Goal: Information Seeking & Learning: Check status

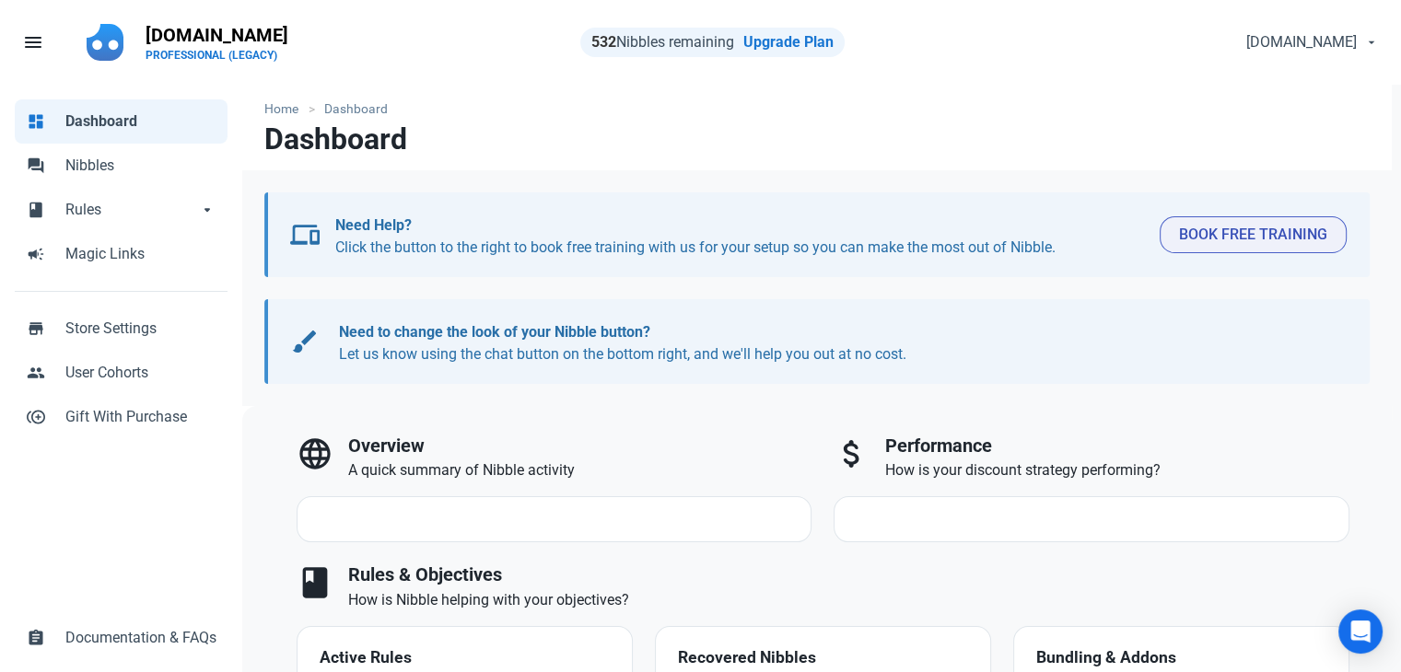
select select "7d"
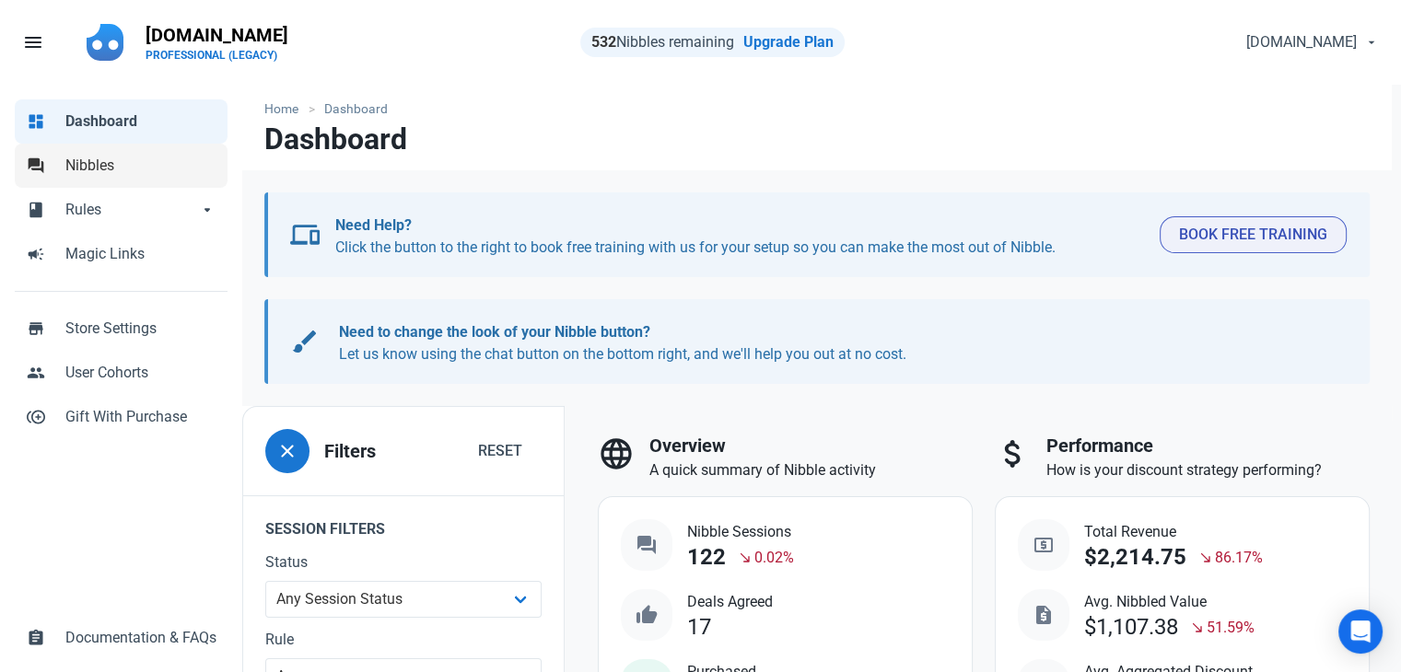
click at [114, 182] on link "forum Nibbles" at bounding box center [121, 166] width 213 height 44
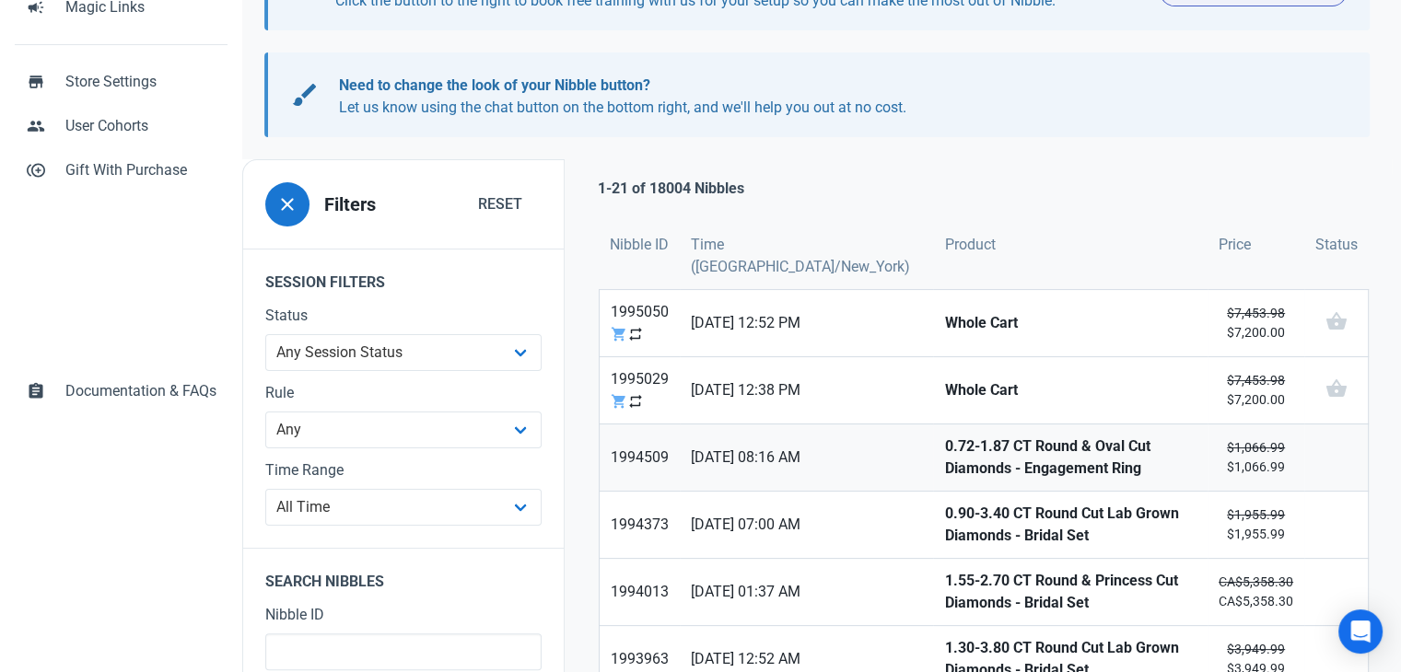
scroll to position [276, 0]
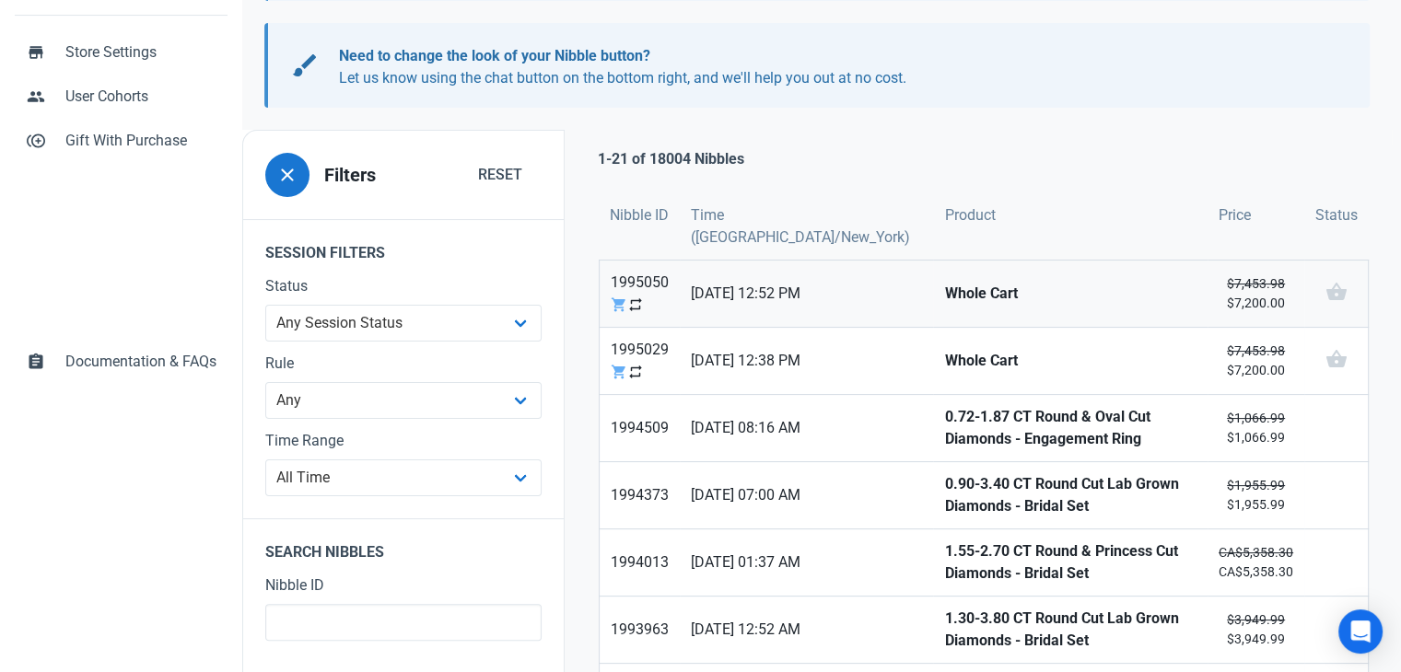
click at [802, 292] on span "30/09/2025 12:52 PM" at bounding box center [806, 294] width 231 height 22
click at [944, 359] on strong "Whole Cart" at bounding box center [1070, 361] width 252 height 22
click at [944, 436] on strong "0.72-1.87 CT Round & Oval Cut Diamonds - Engagement Ring" at bounding box center [1070, 428] width 252 height 44
click at [944, 500] on strong "0.90-3.40 CT Round Cut Lab Grown Diamonds - Bridal Set" at bounding box center [1070, 495] width 252 height 44
click at [944, 552] on strong "1.55-2.70 CT Round & Princess Cut Diamonds - Bridal Set" at bounding box center [1070, 563] width 252 height 44
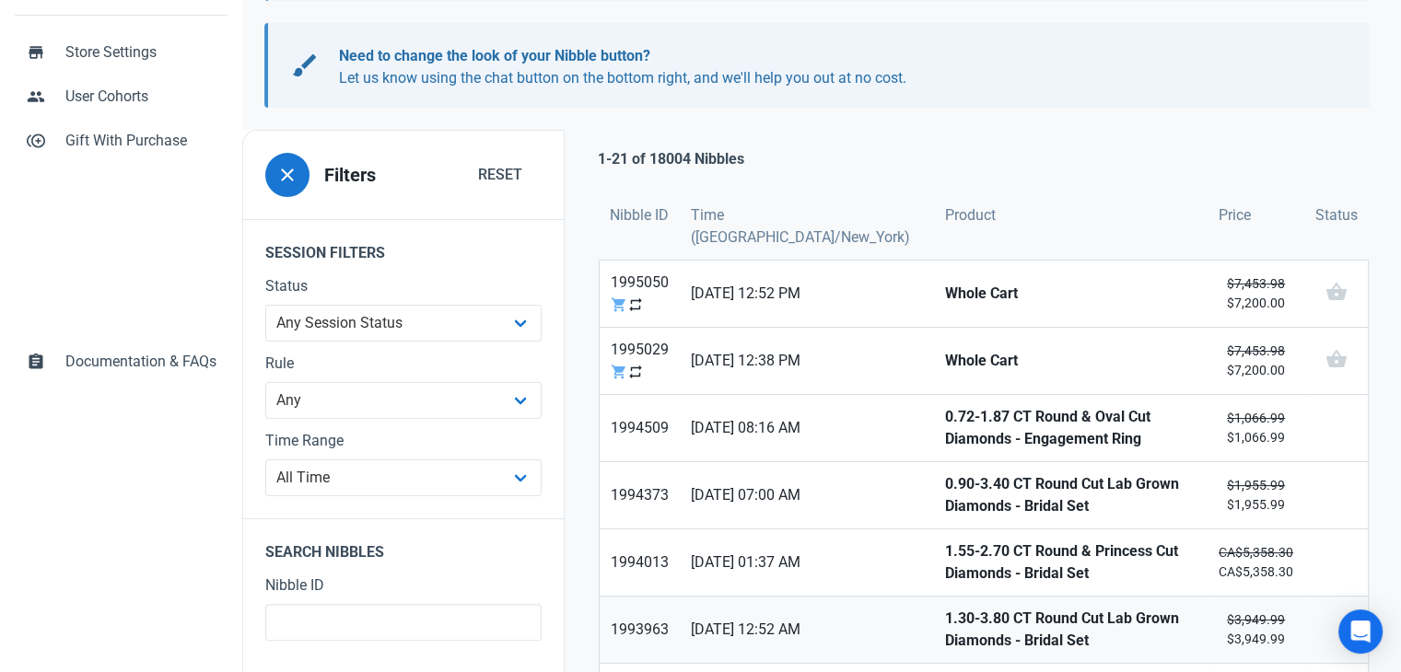
click at [944, 628] on strong "1.30-3.80 CT Round Cut Lab Grown Diamonds - Bridal Set" at bounding box center [1070, 630] width 252 height 44
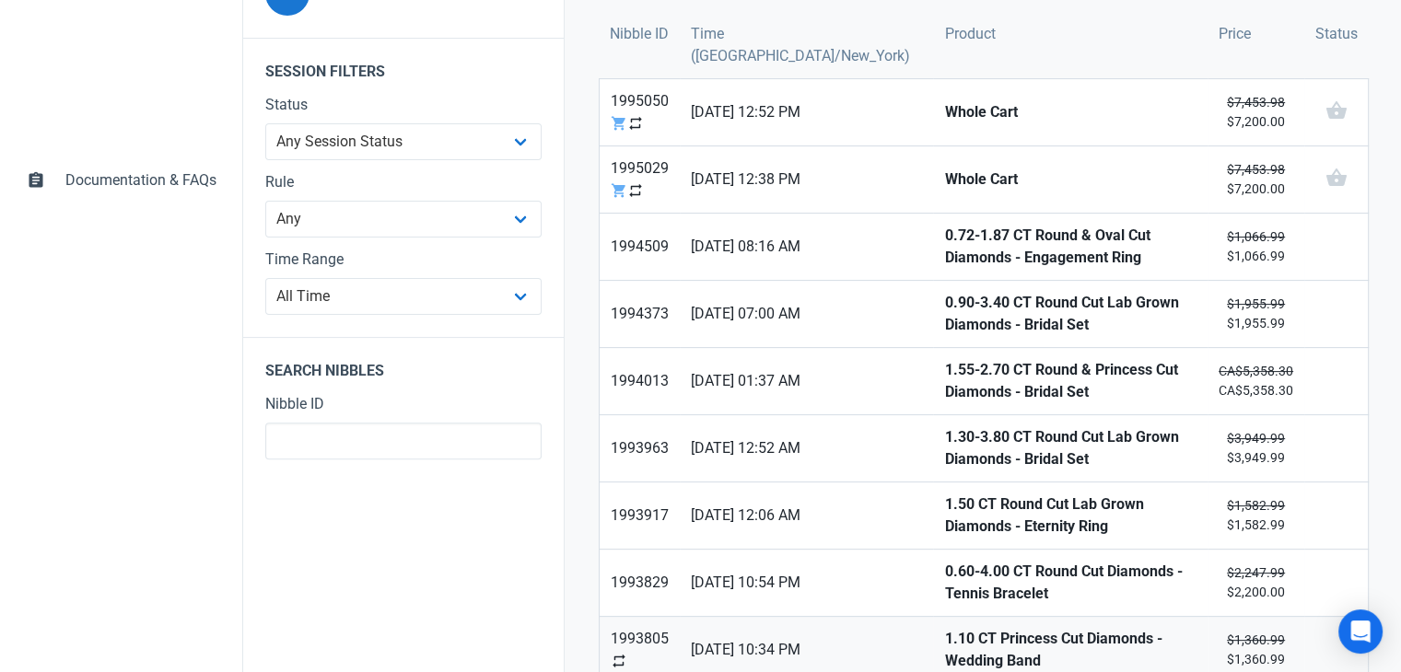
scroll to position [461, 0]
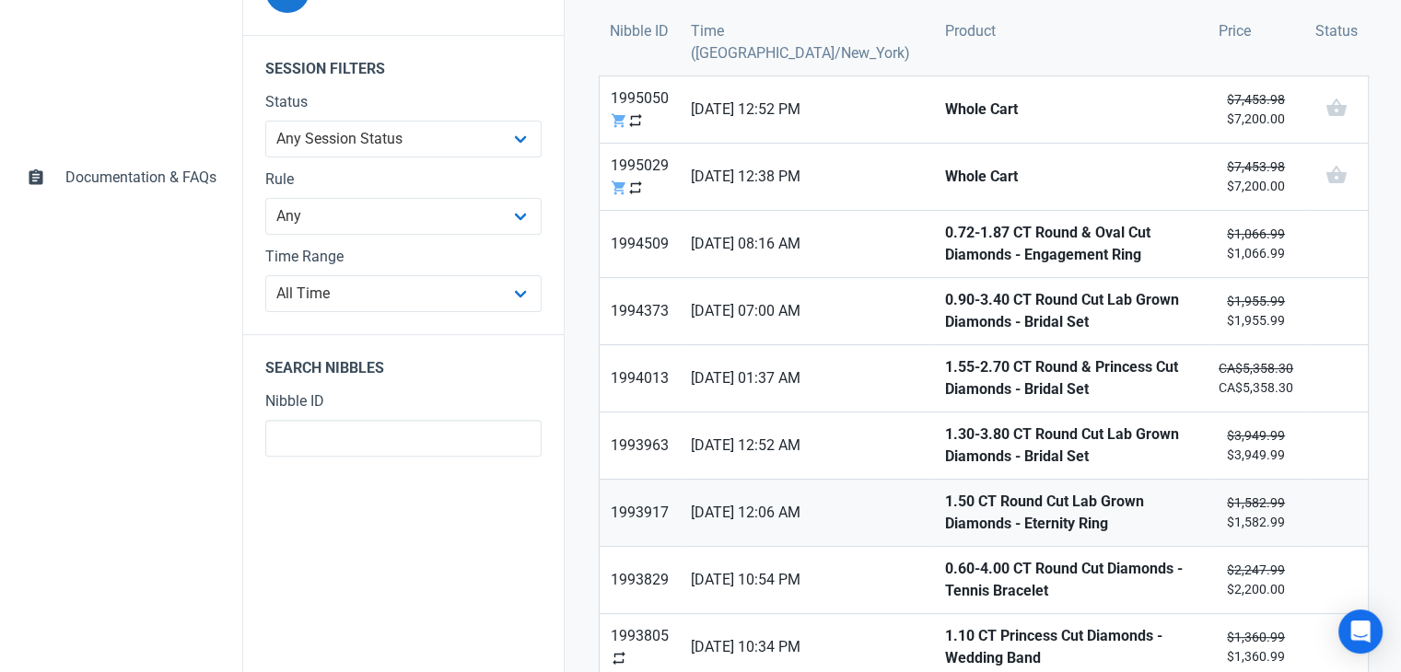
drag, startPoint x: 889, startPoint y: 520, endPoint x: 888, endPoint y: 543, distance: 23.0
click at [944, 519] on strong "1.50 CT Round Cut Lab Grown Diamonds - Eternity Ring" at bounding box center [1070, 513] width 252 height 44
click at [944, 572] on strong "0.60-4.00 CT Round Cut Diamonds - Tennis Bracelet" at bounding box center [1070, 580] width 252 height 44
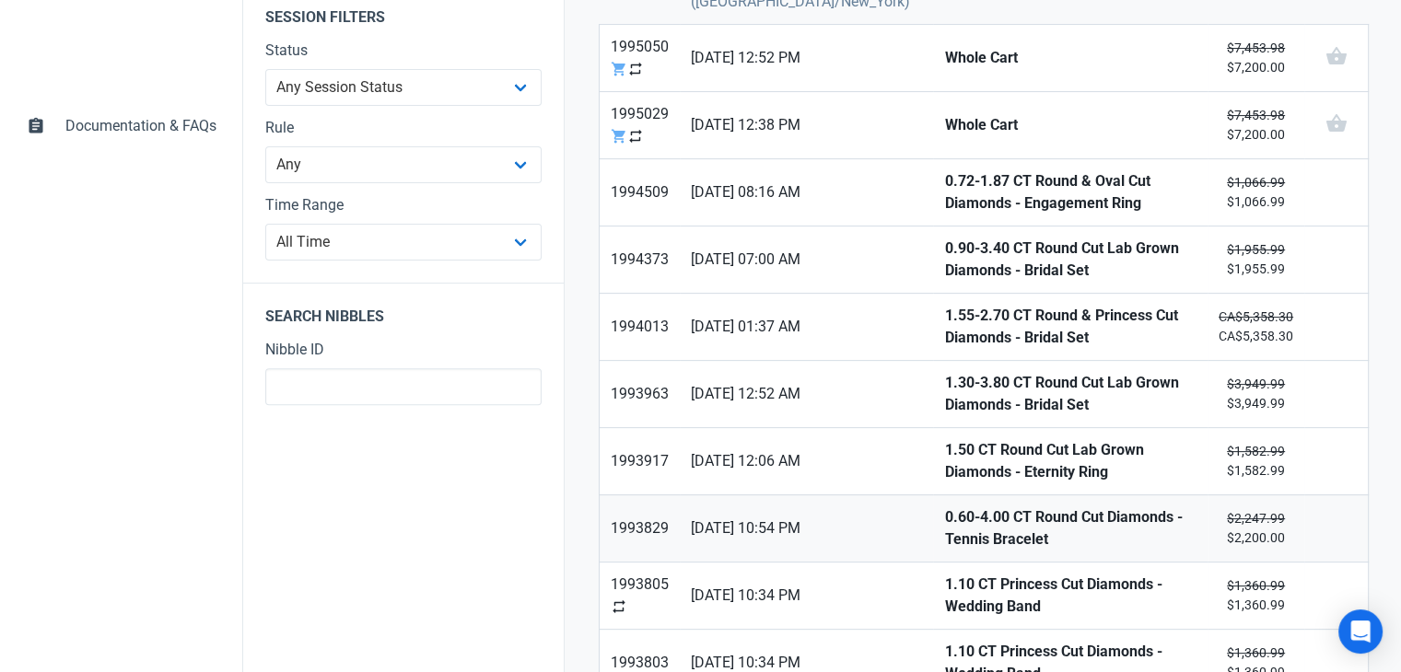
scroll to position [553, 0]
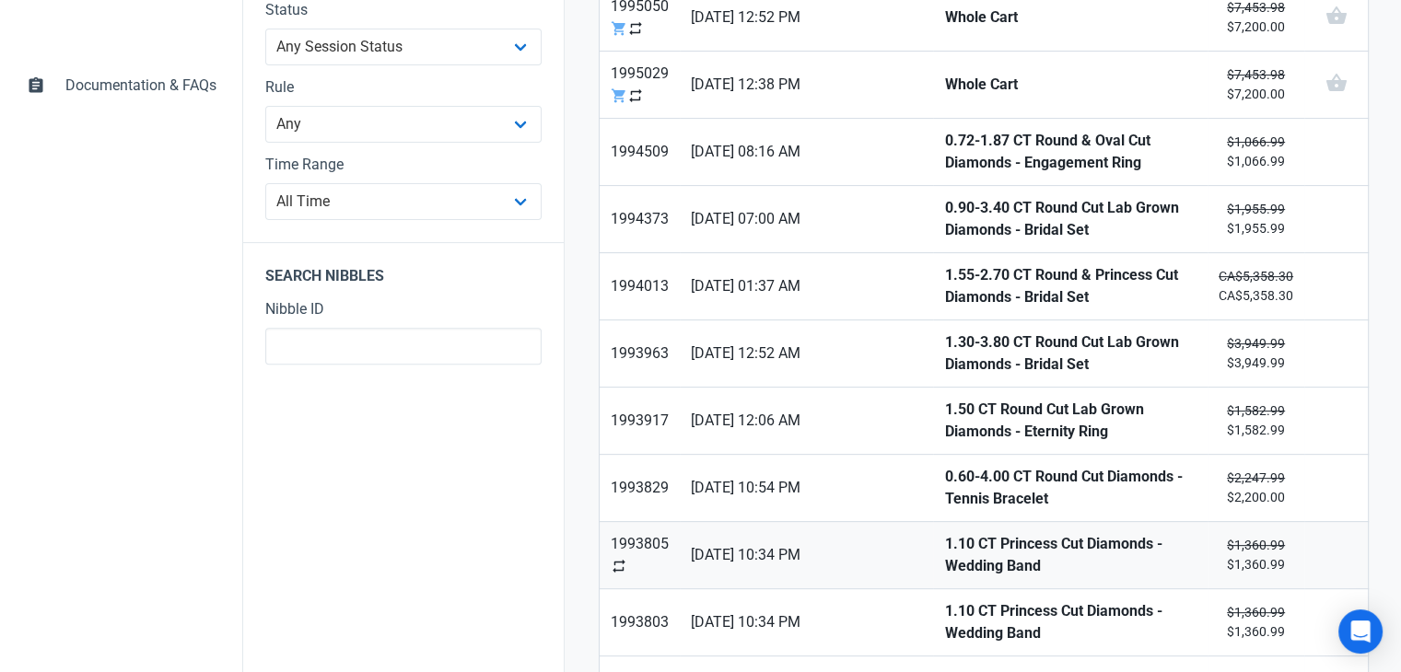
click at [944, 550] on strong "1.10 CT Princess Cut Diamonds - Wedding Band" at bounding box center [1070, 555] width 252 height 44
click at [944, 614] on strong "1.10 CT Princess Cut Diamonds - Wedding Band" at bounding box center [1070, 623] width 252 height 44
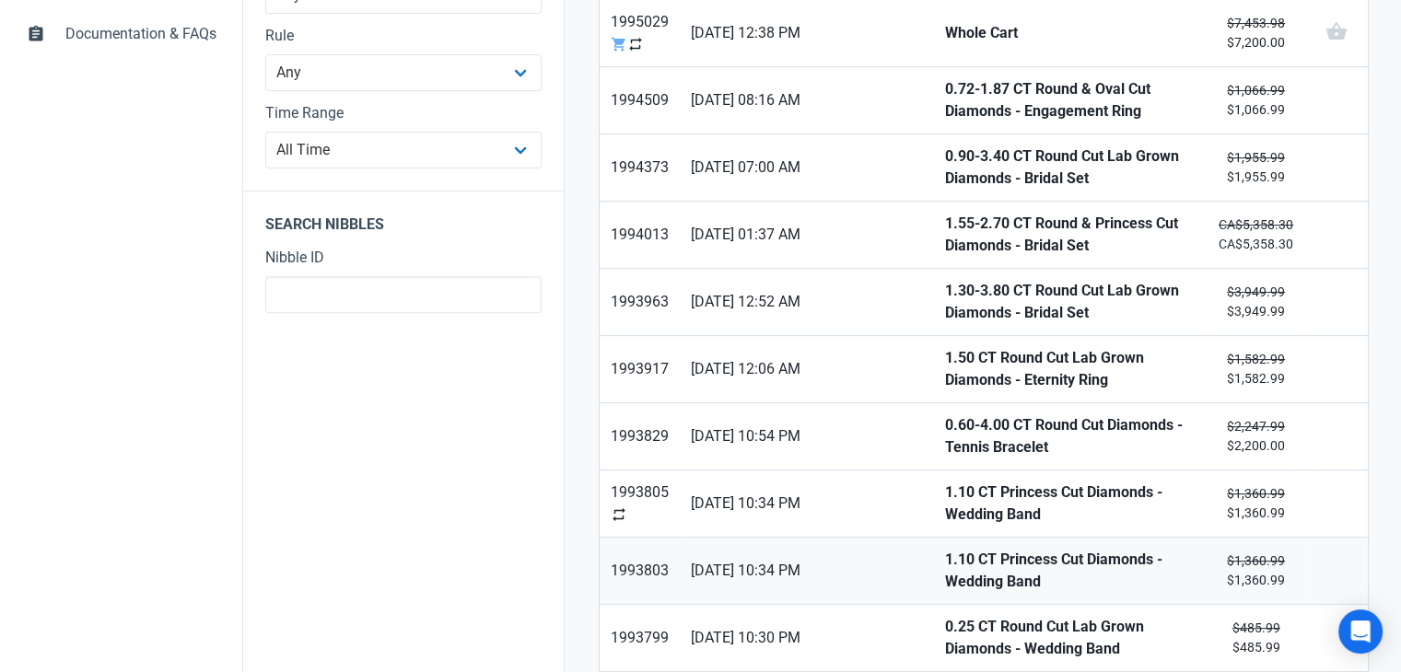
scroll to position [645, 0]
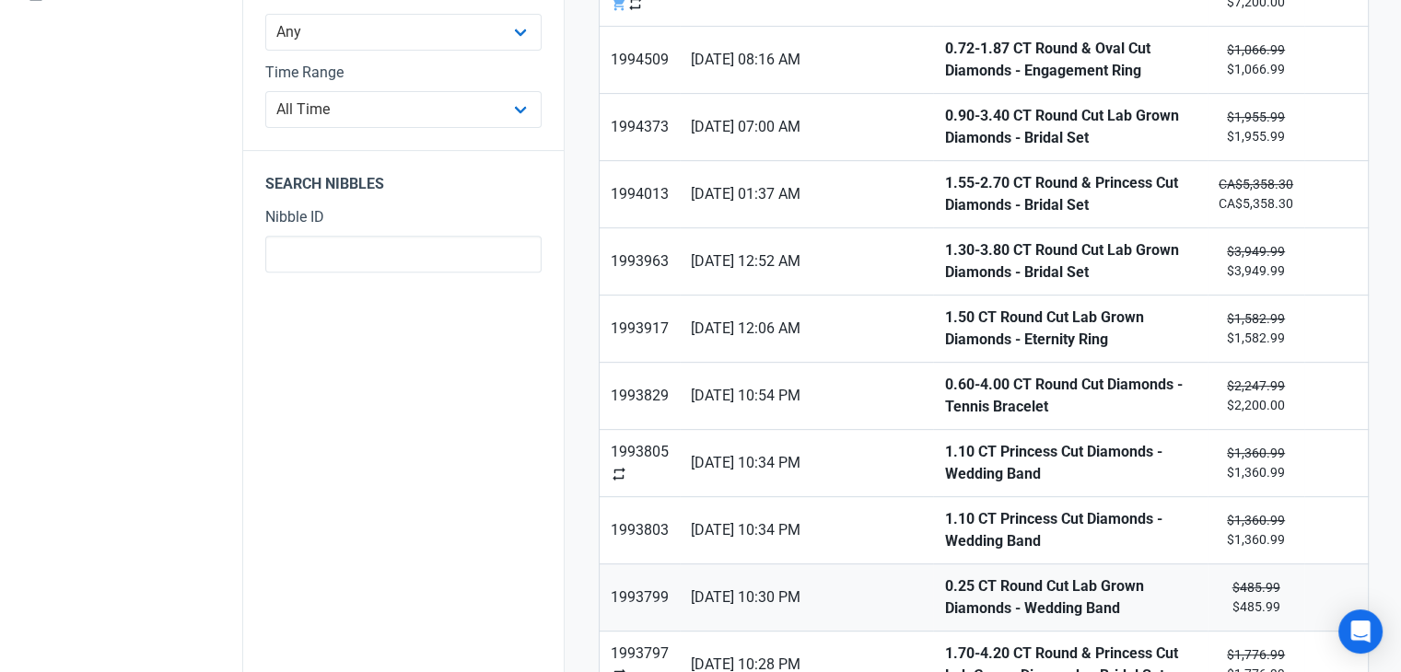
click at [944, 591] on strong "0.25 CT Round Cut Lab Grown Diamonds - Wedding Band" at bounding box center [1070, 598] width 252 height 44
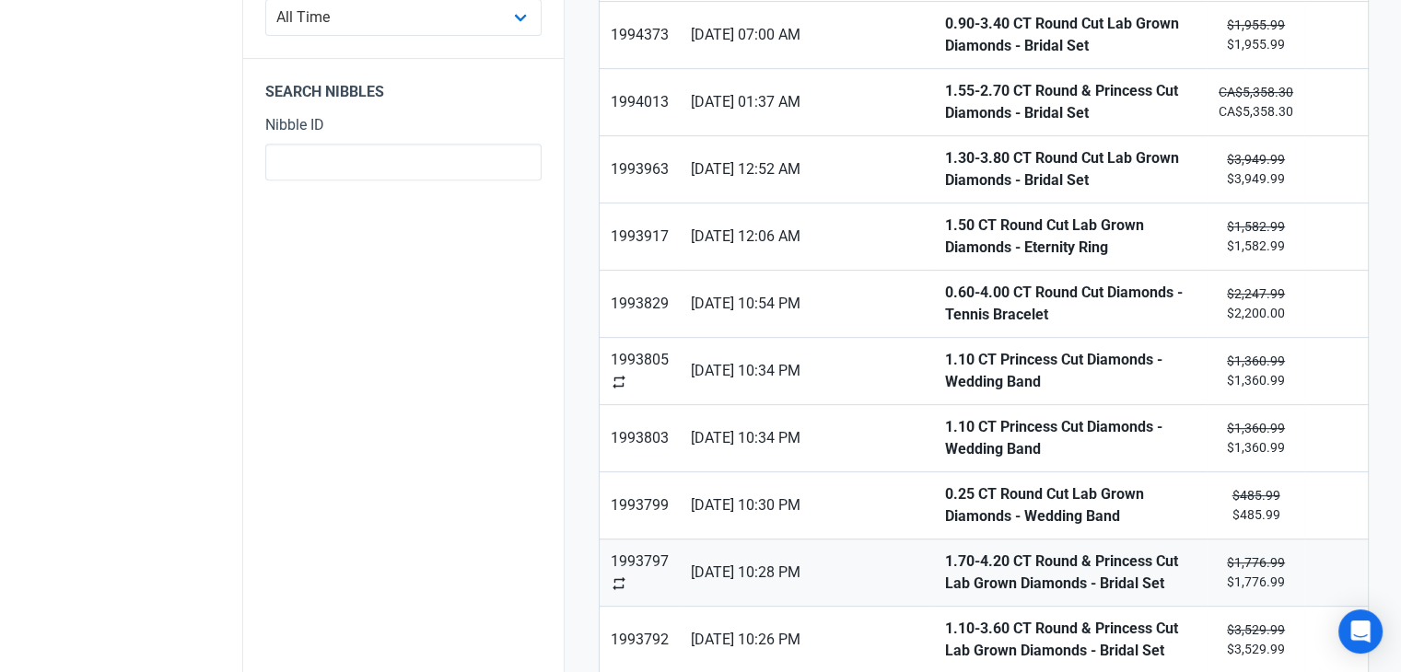
click at [944, 577] on strong "1.70-4.20 CT Round & Princess Cut Lab Grown Diamonds - Bridal Set" at bounding box center [1070, 573] width 252 height 44
click at [944, 622] on strong "1.10-3.60 CT Round & Princess Cut Lab Grown Diamonds - Bridal Set" at bounding box center [1070, 640] width 252 height 44
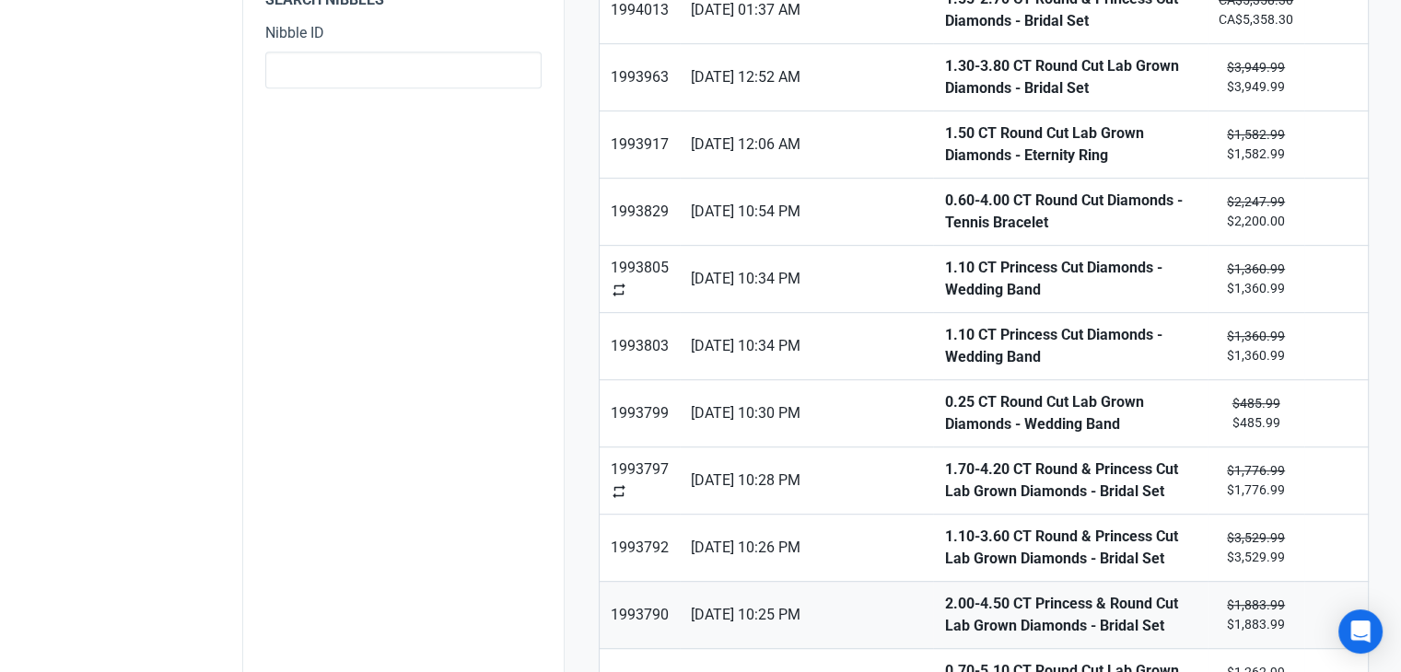
click at [944, 615] on strong "2.00-4.50 CT Princess & Round Cut Lab Grown Diamonds - Bridal Set" at bounding box center [1070, 615] width 252 height 44
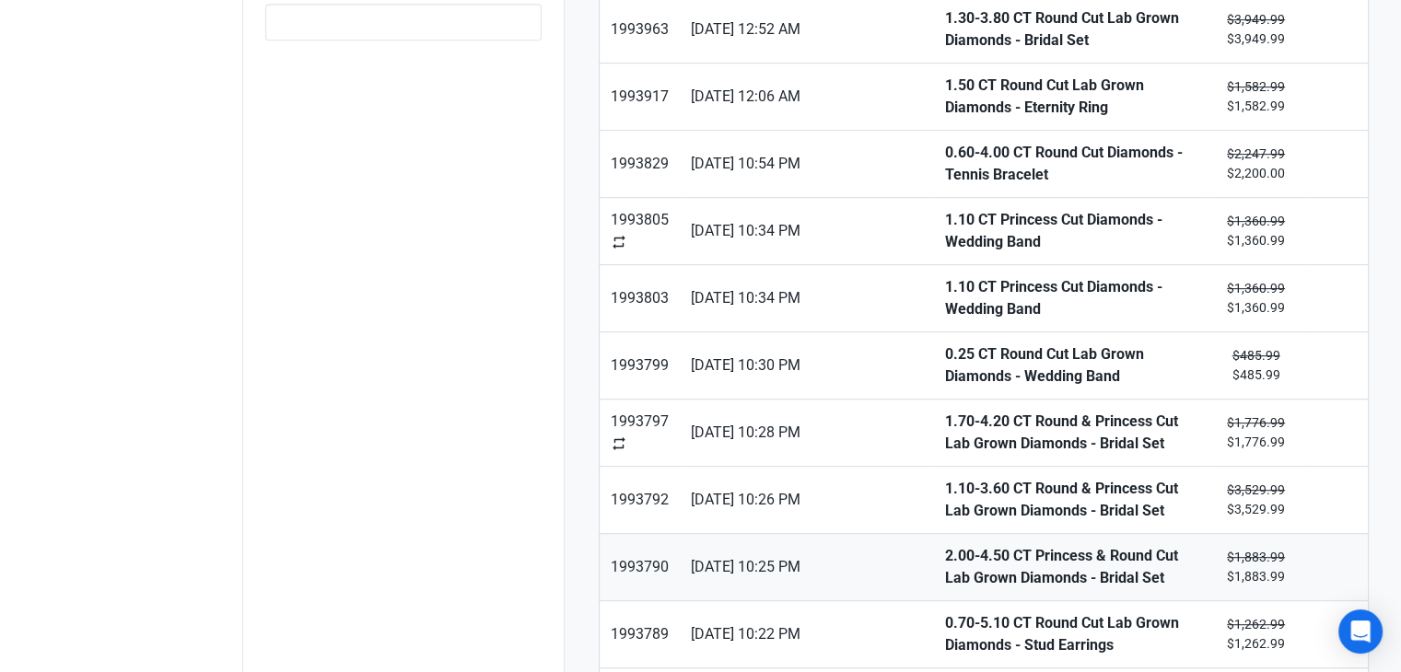
scroll to position [921, 0]
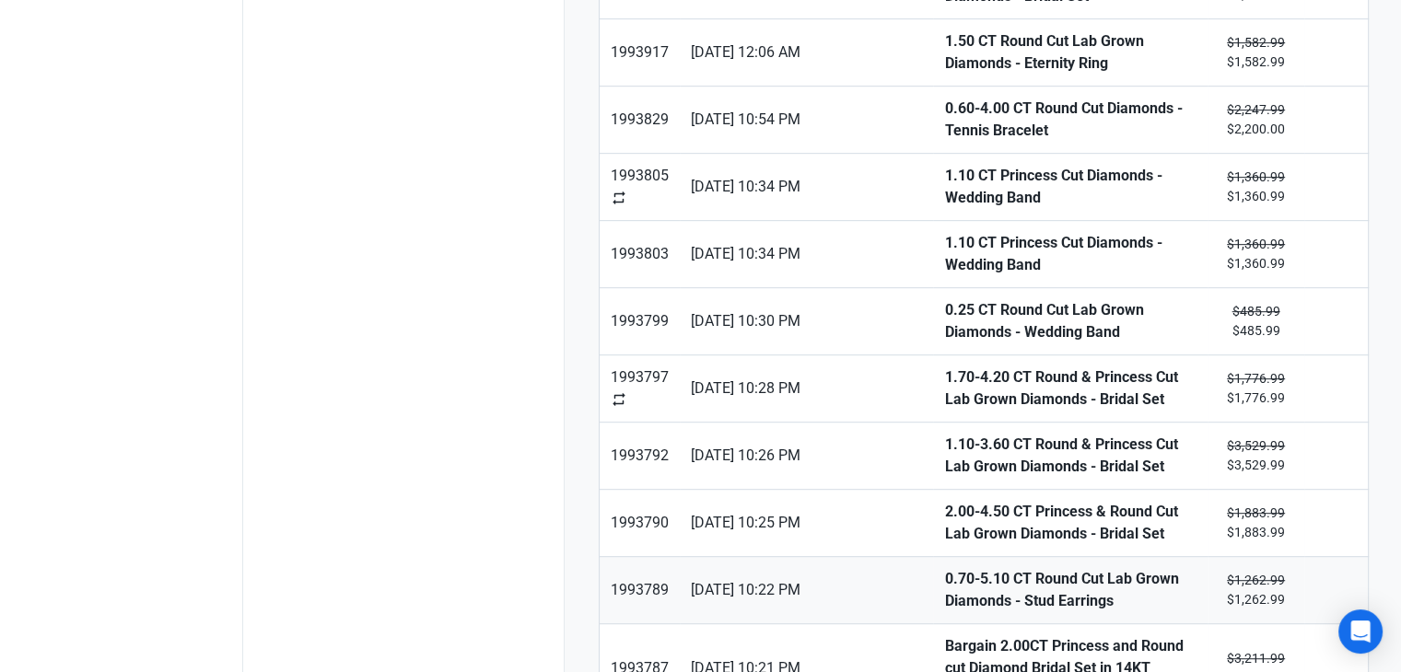
click at [944, 583] on strong "0.70-5.10 CT Round Cut Lab Grown Diamonds - Stud Earrings" at bounding box center [1070, 590] width 252 height 44
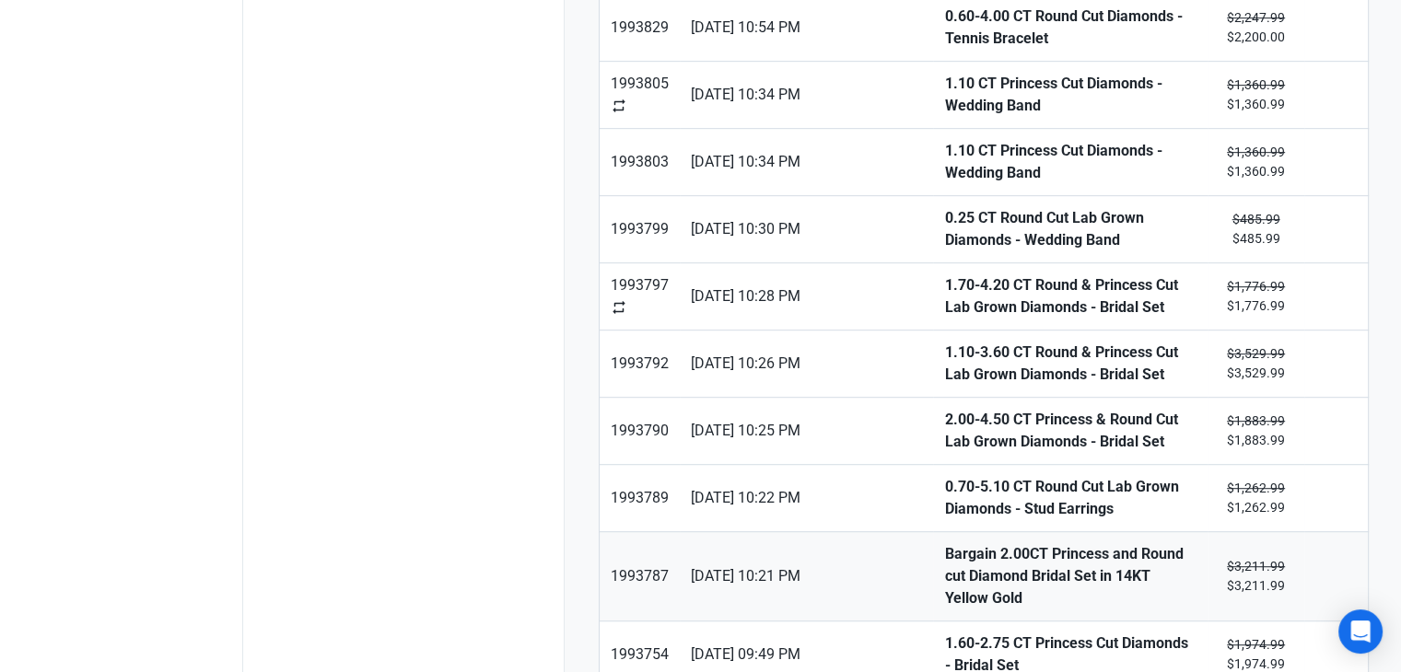
click at [944, 570] on strong "Bargain 2.00CT Princess and Round cut Diamond Bridal Set in 14KT Yellow Gold" at bounding box center [1070, 577] width 252 height 66
click at [933, 622] on link "1.60-2.75 CT Princess Cut Diamonds - Bridal Set" at bounding box center [1070, 655] width 275 height 66
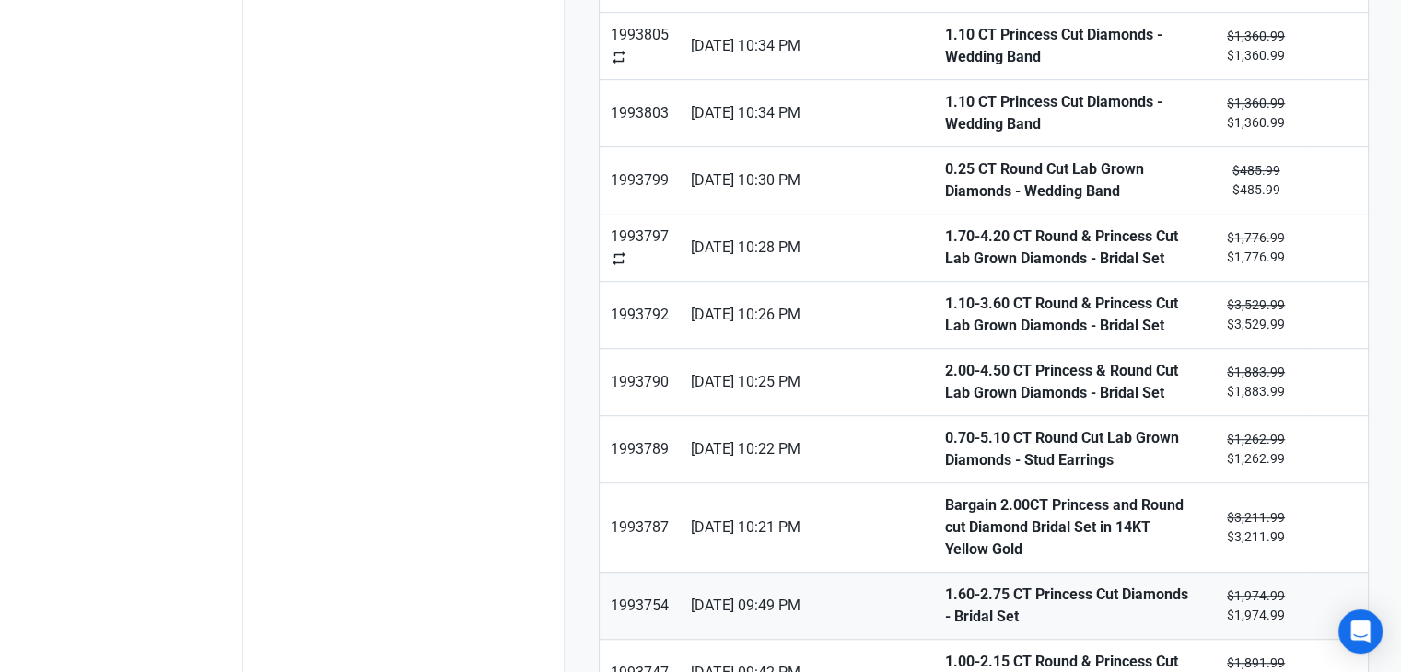
scroll to position [1105, 0]
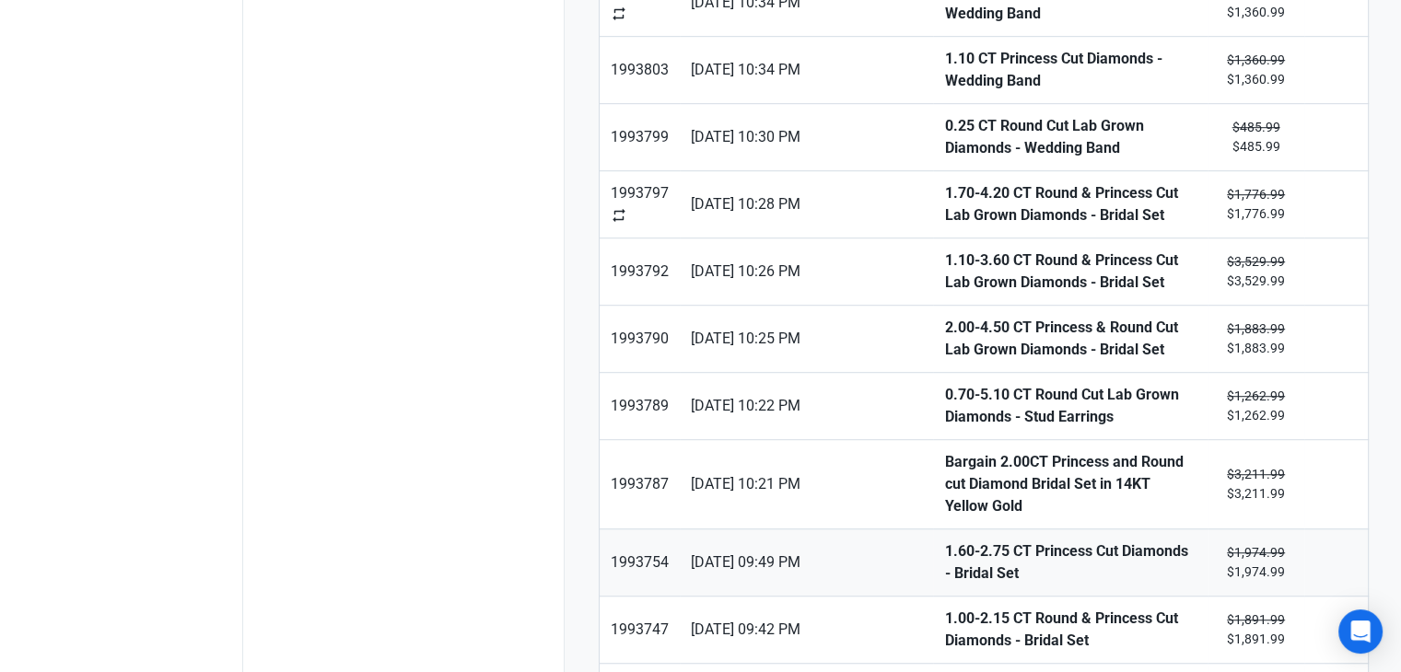
click at [944, 608] on strong "1.00-2.15 CT Round & Princess Cut Diamonds - Bridal Set" at bounding box center [1070, 630] width 252 height 44
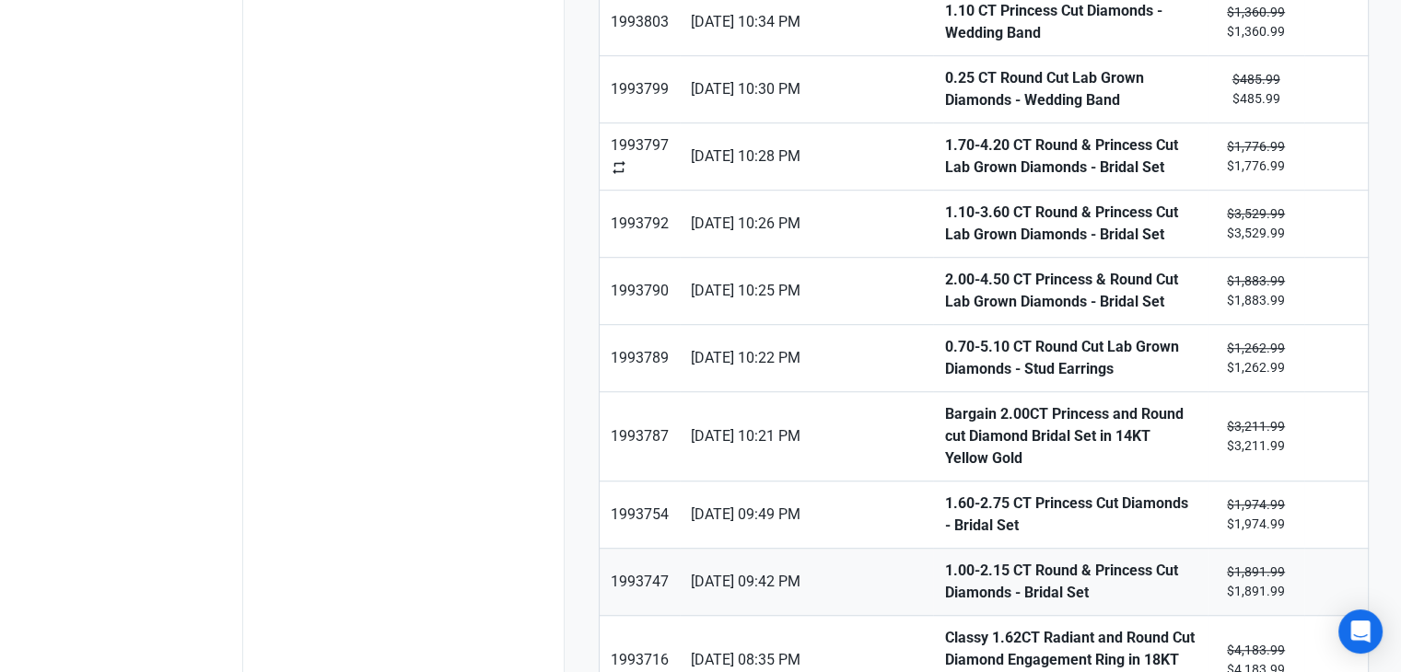
scroll to position [1198, 0]
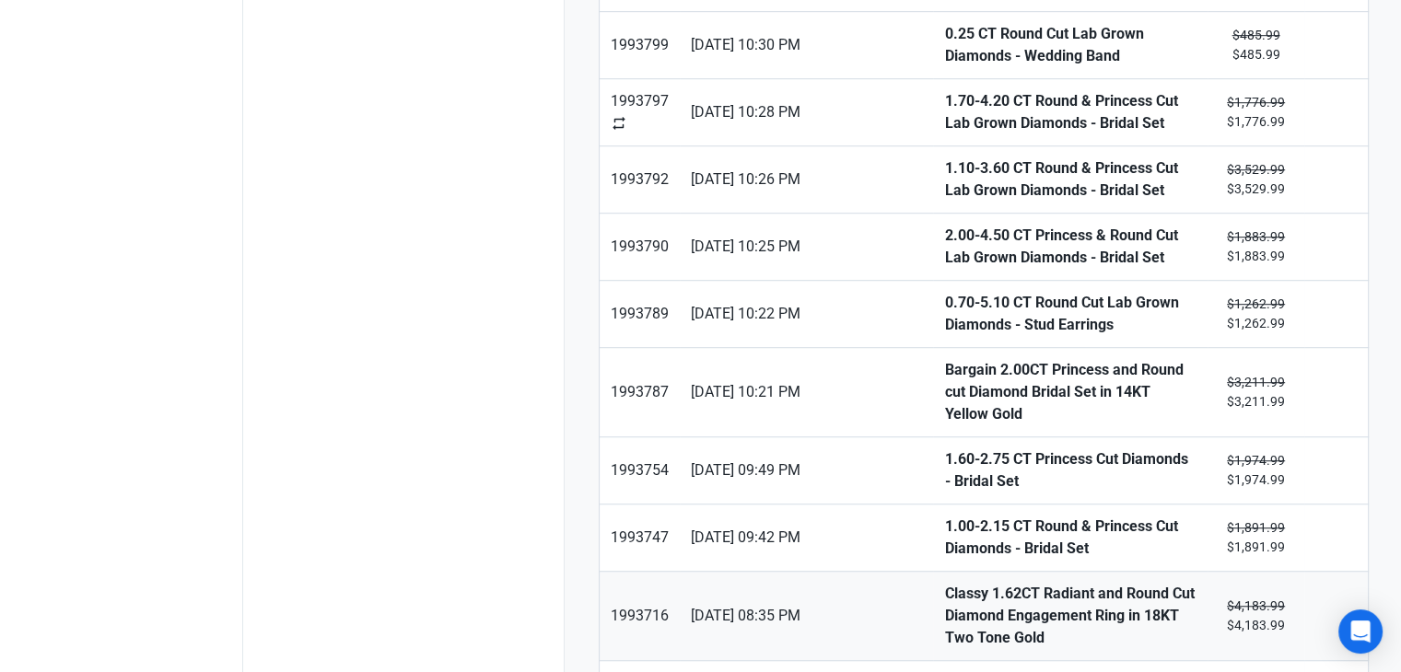
click at [944, 589] on strong "Classy 1.62CT Radiant and Round Cut Diamond Engagement Ring in 18KT Two Tone Go…" at bounding box center [1070, 616] width 252 height 66
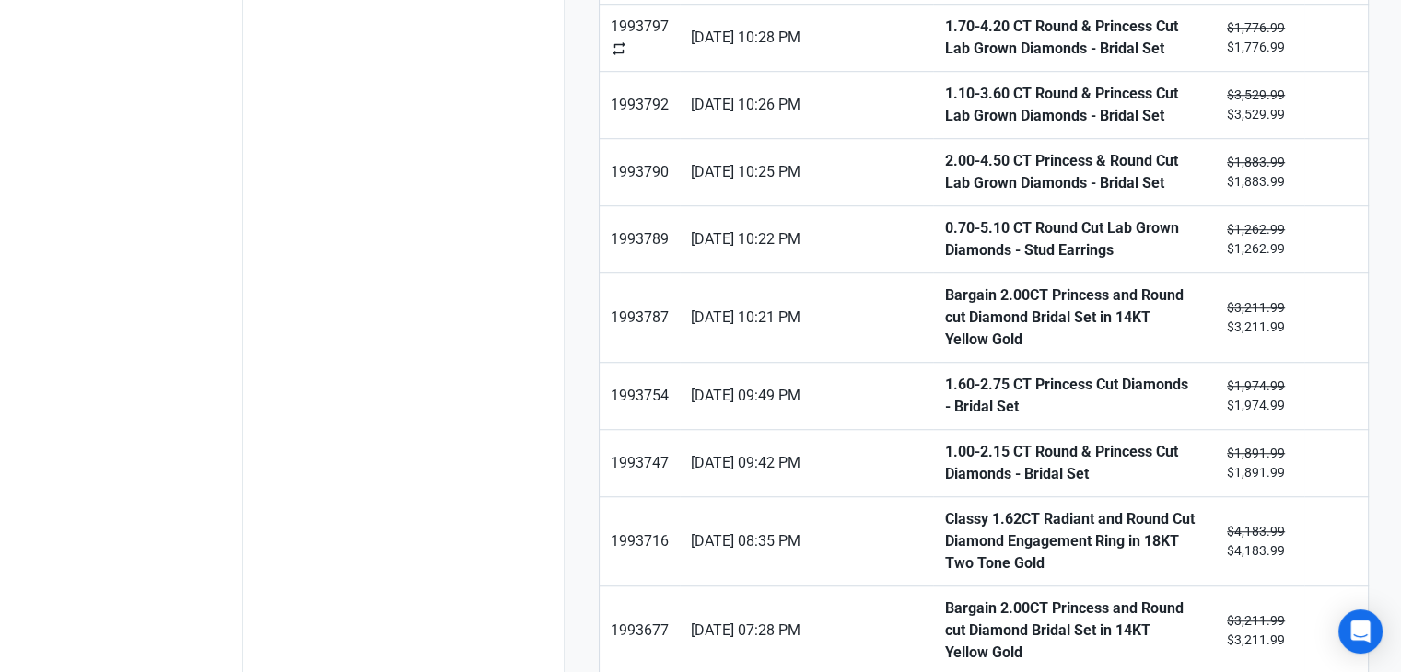
type input "2"
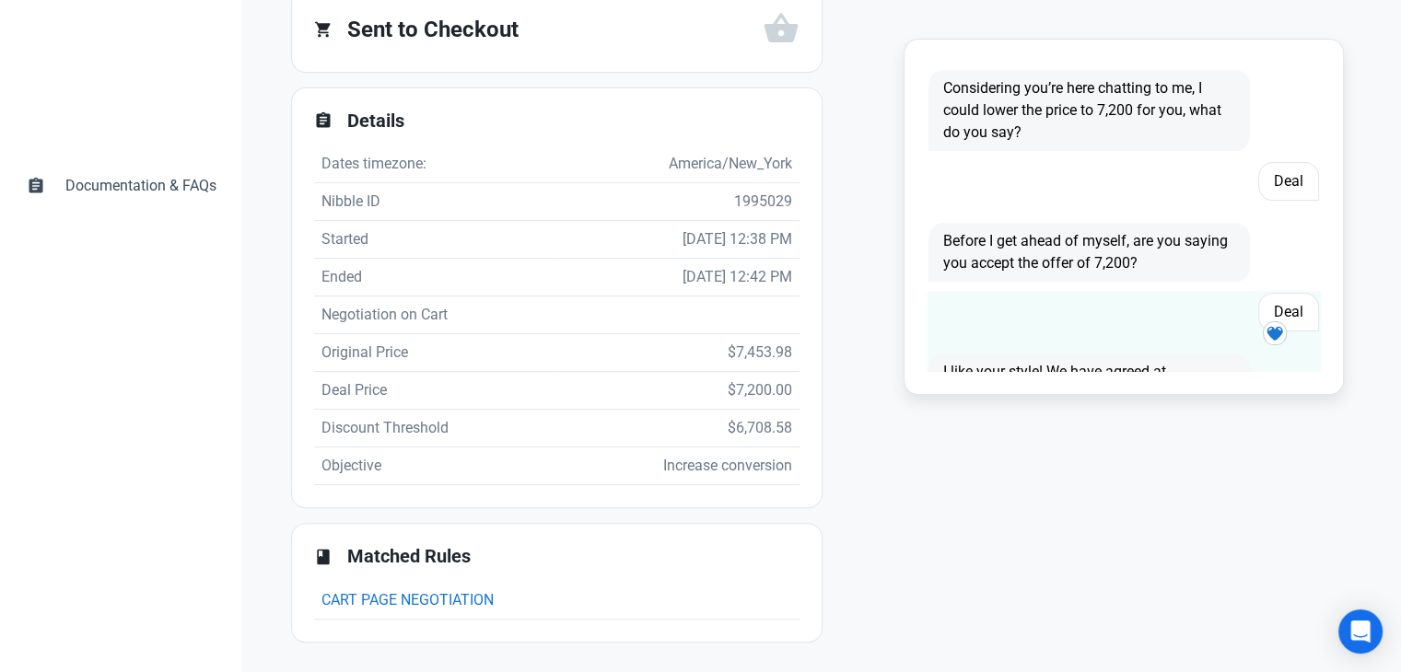
scroll to position [202, 0]
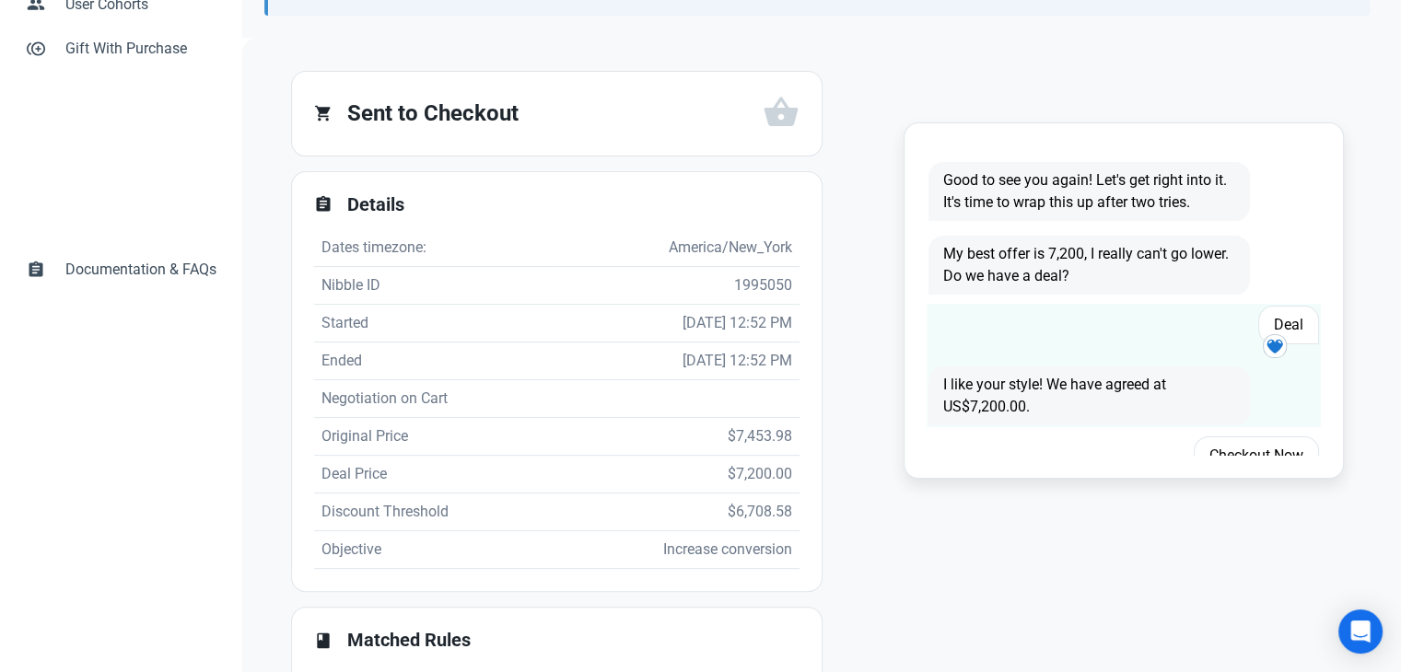
scroll to position [28, 0]
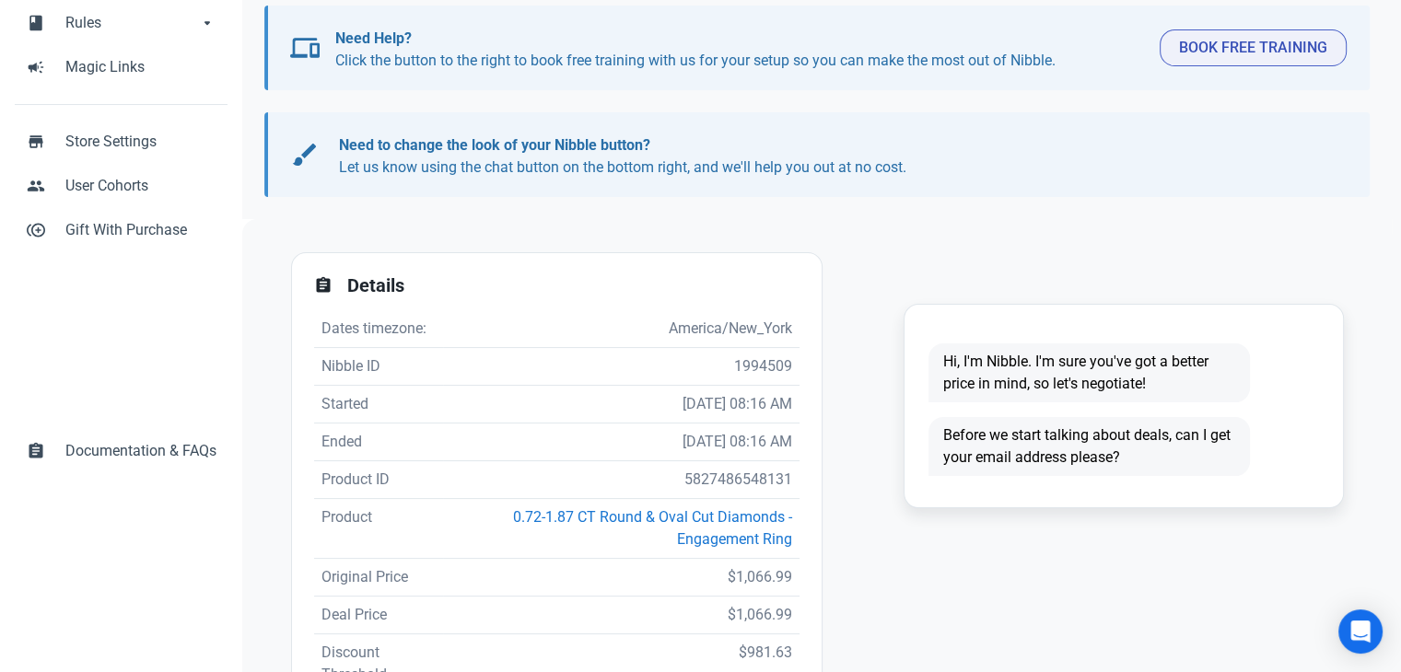
scroll to position [461, 0]
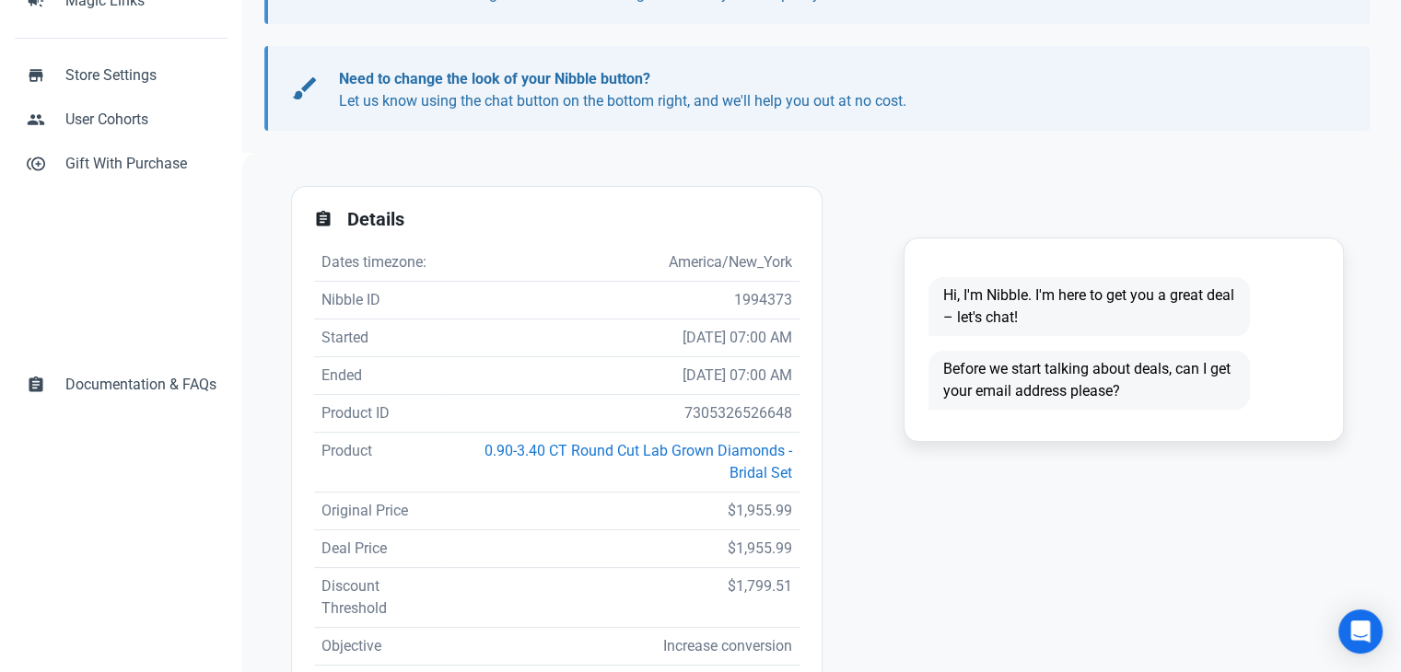
scroll to position [368, 0]
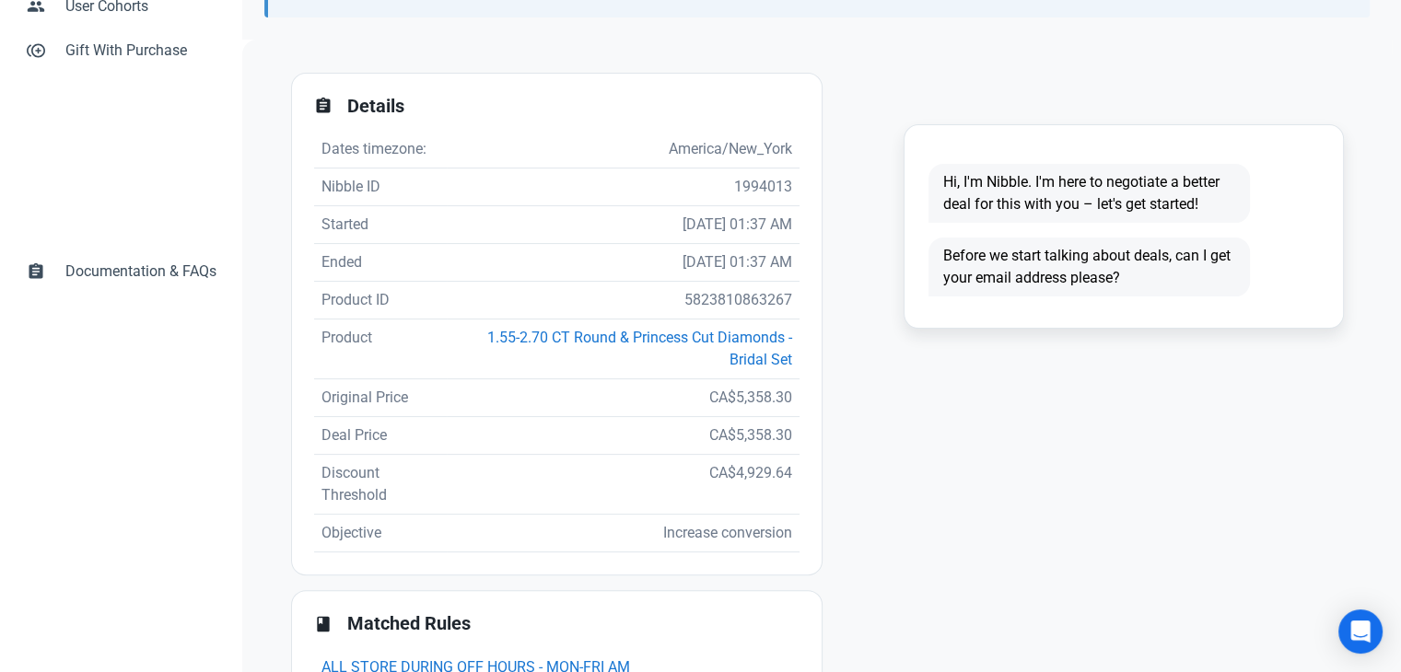
scroll to position [368, 0]
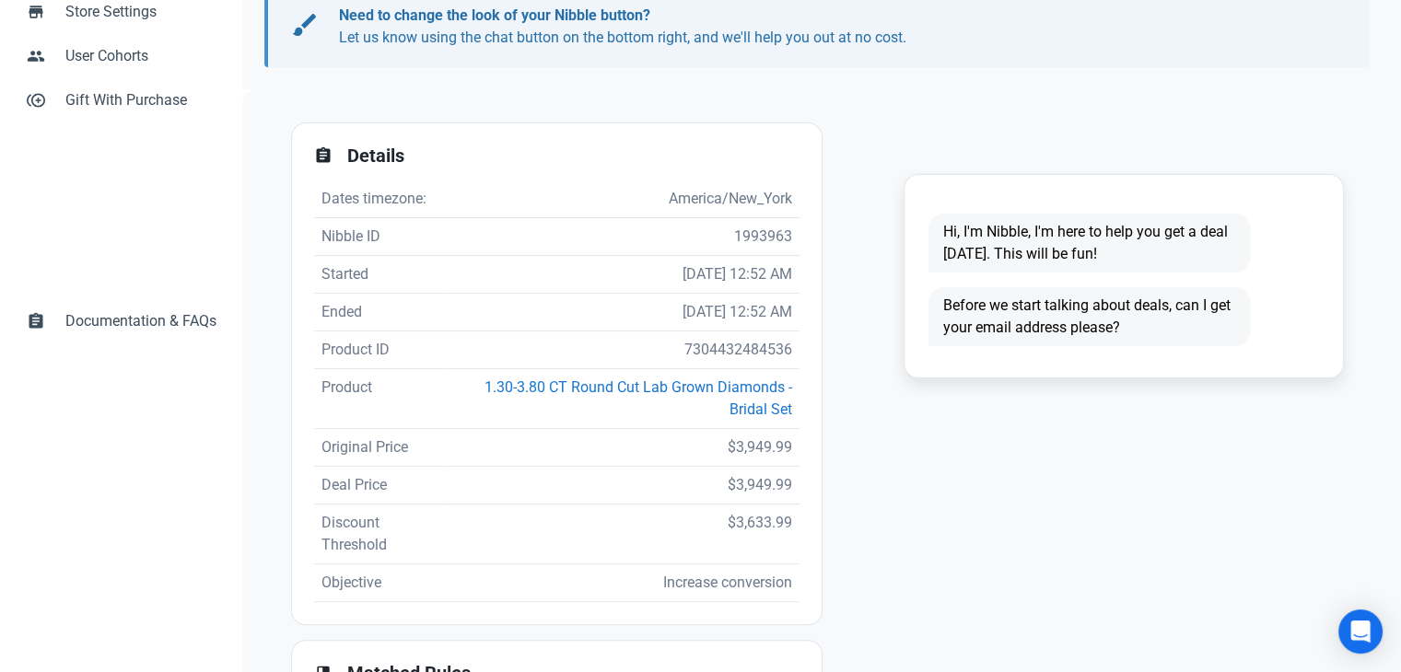
scroll to position [461, 0]
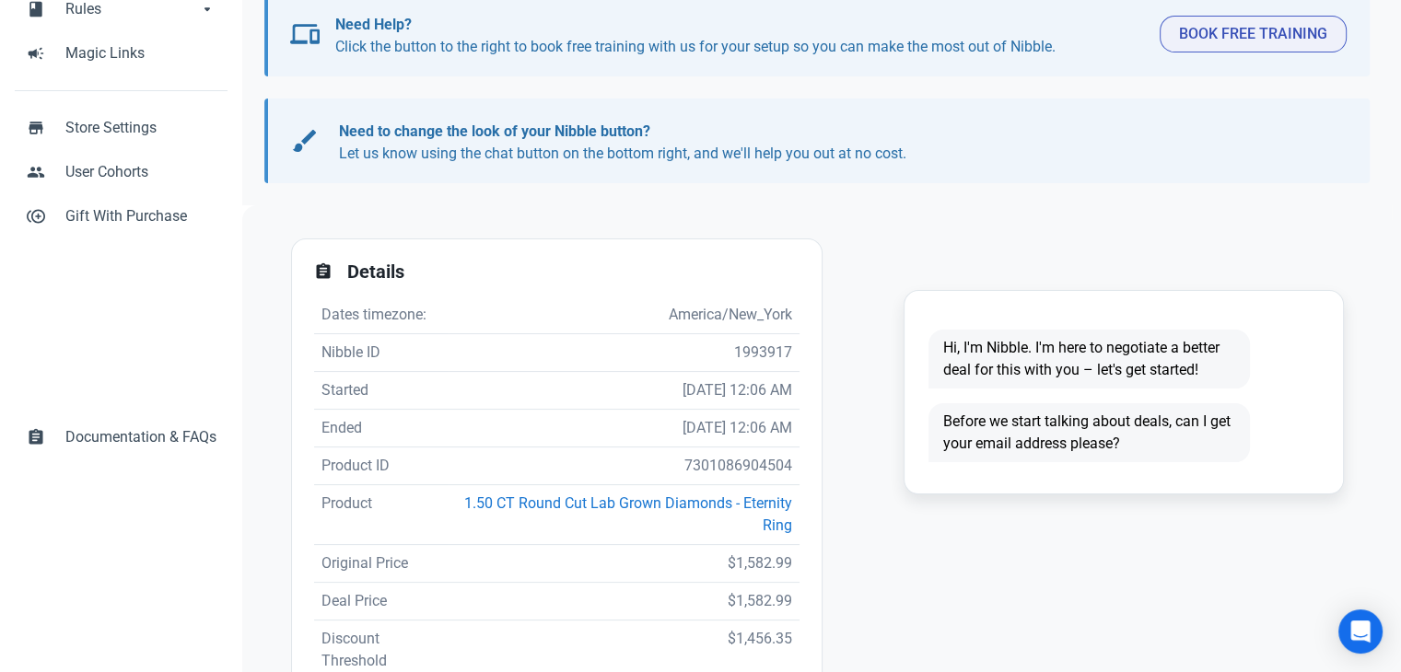
scroll to position [461, 0]
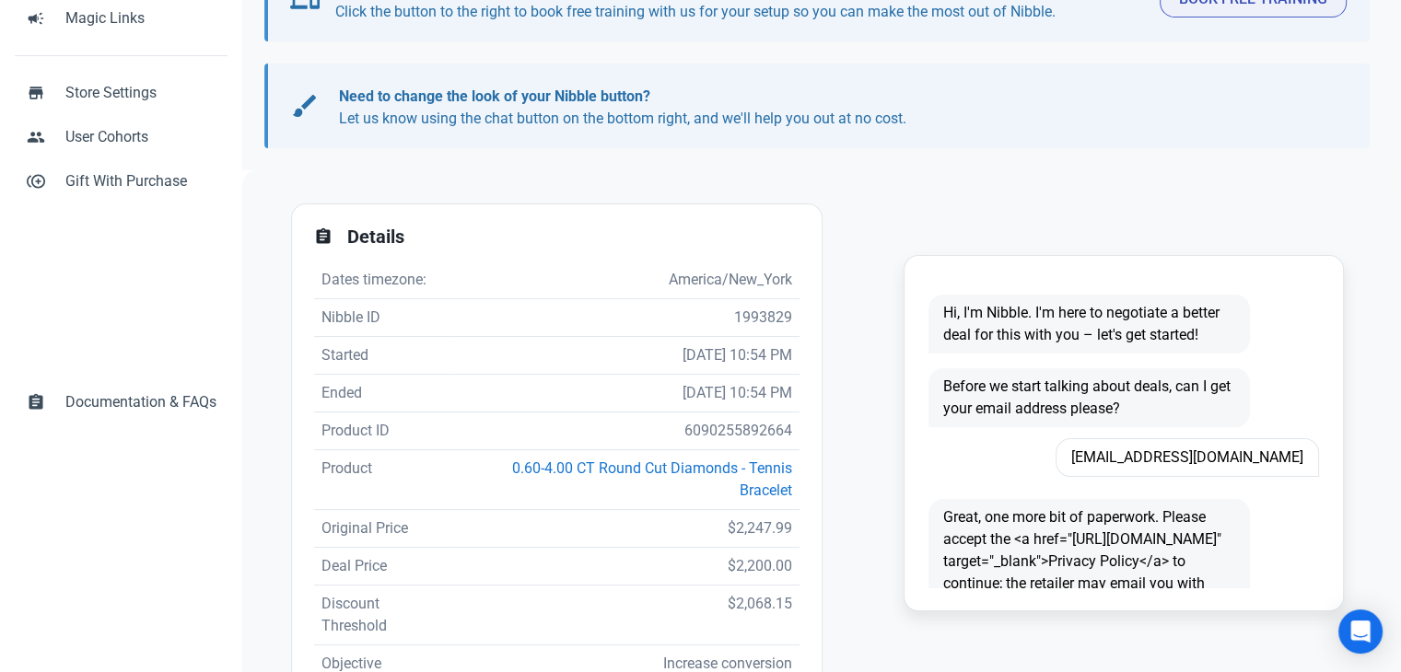
scroll to position [461, 0]
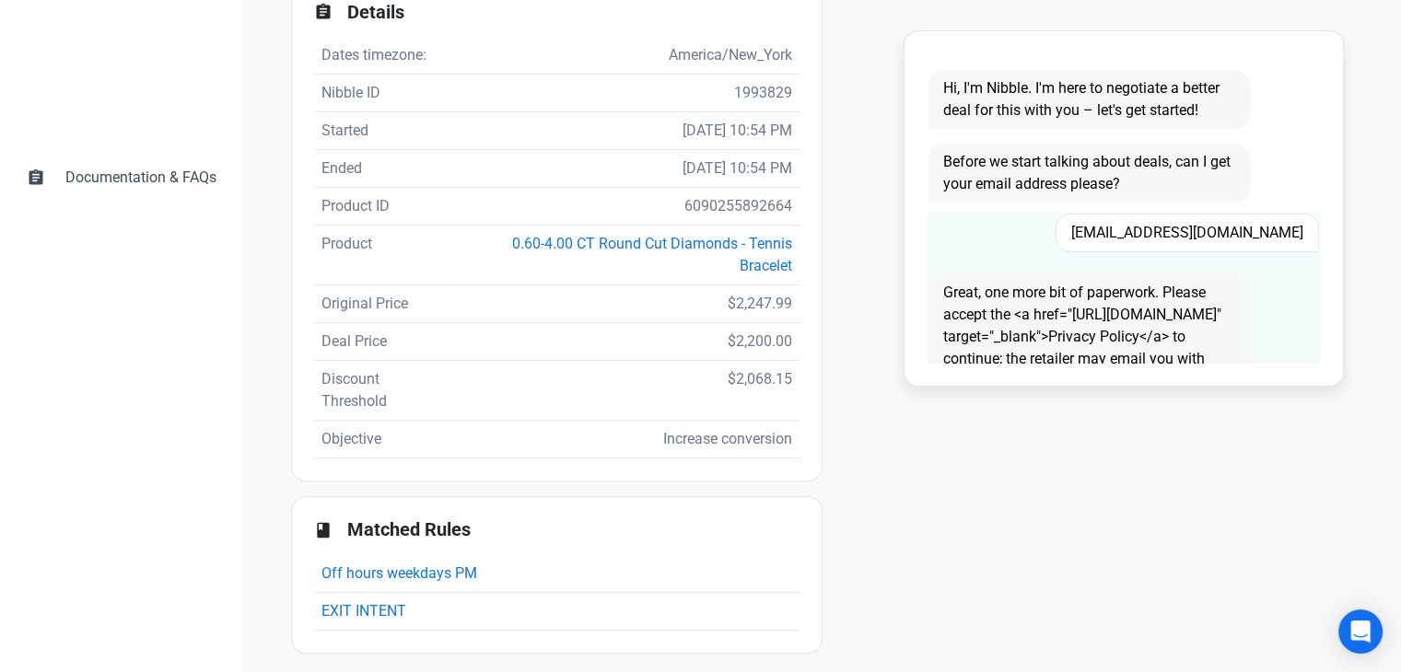
click at [1138, 231] on span "Workeryvonne@yahoo.com" at bounding box center [1187, 233] width 263 height 39
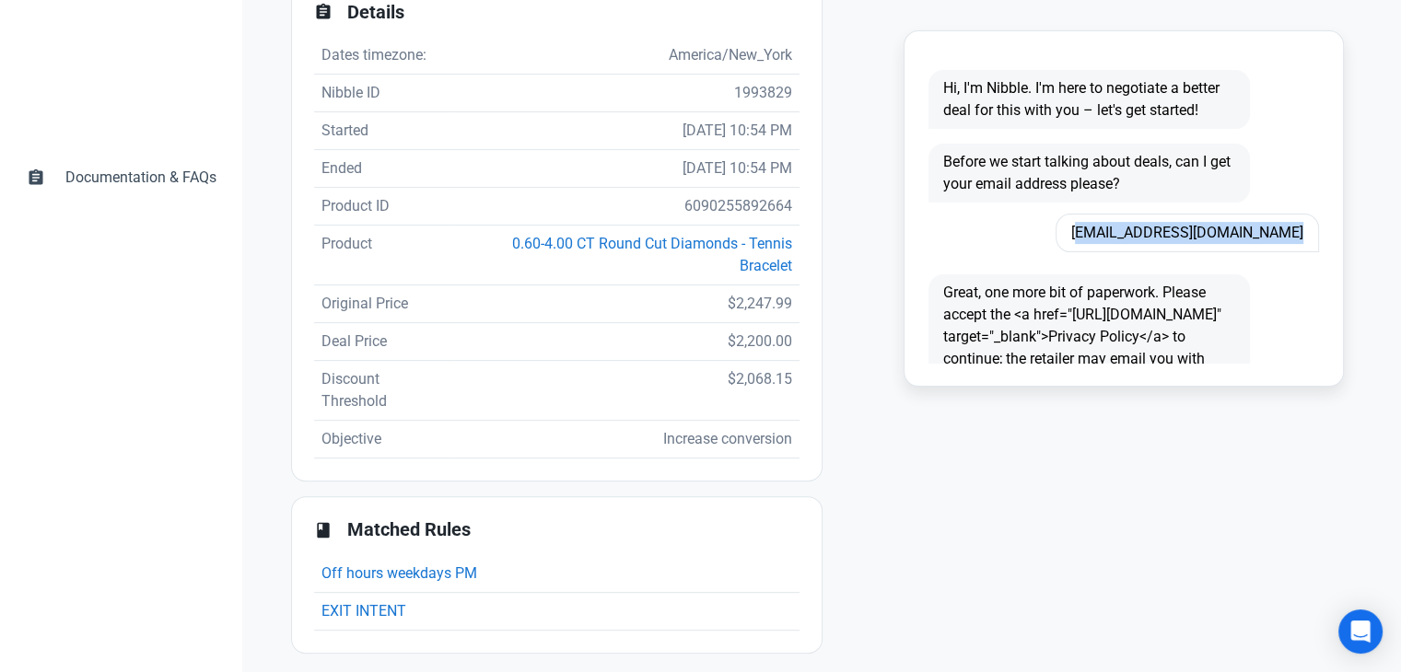
copy span "Workeryvonne@yahoo.com"
click at [723, 215] on td "6090255892664" at bounding box center [626, 207] width 345 height 38
click at [723, 211] on td "6090255892664" at bounding box center [626, 207] width 345 height 38
copy td "6090255892664"
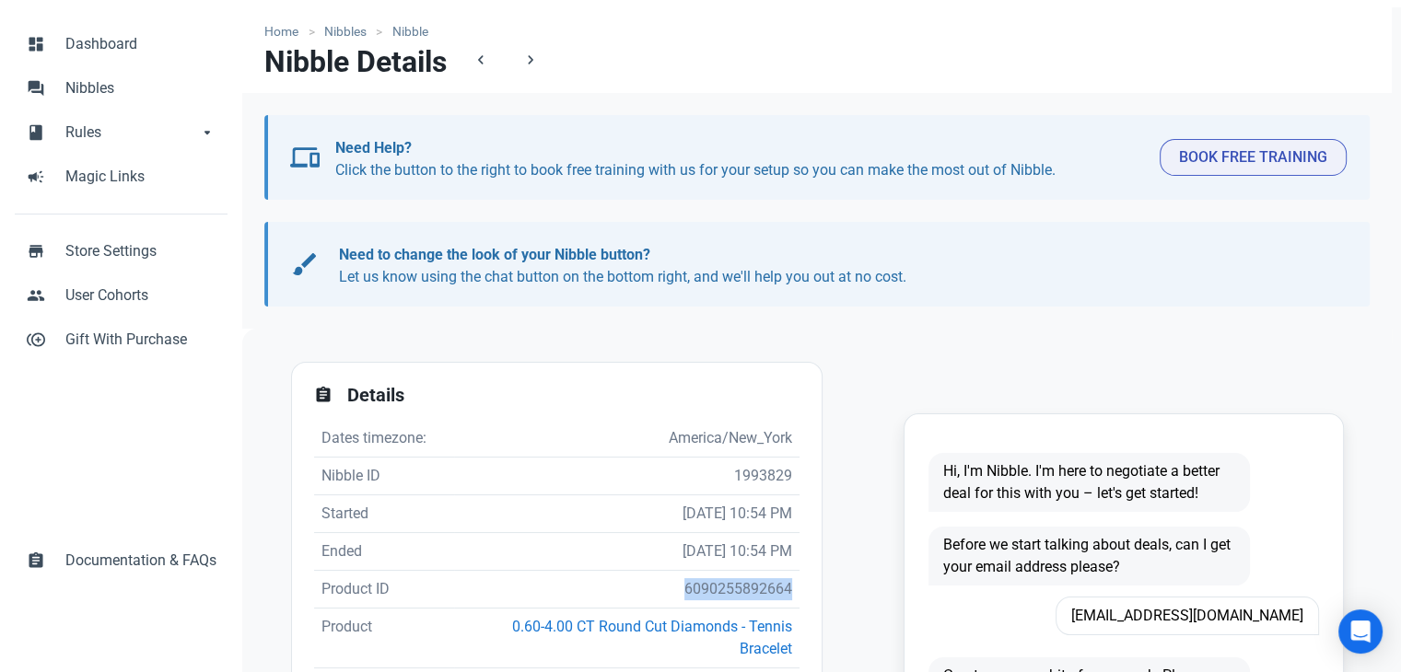
scroll to position [0, 0]
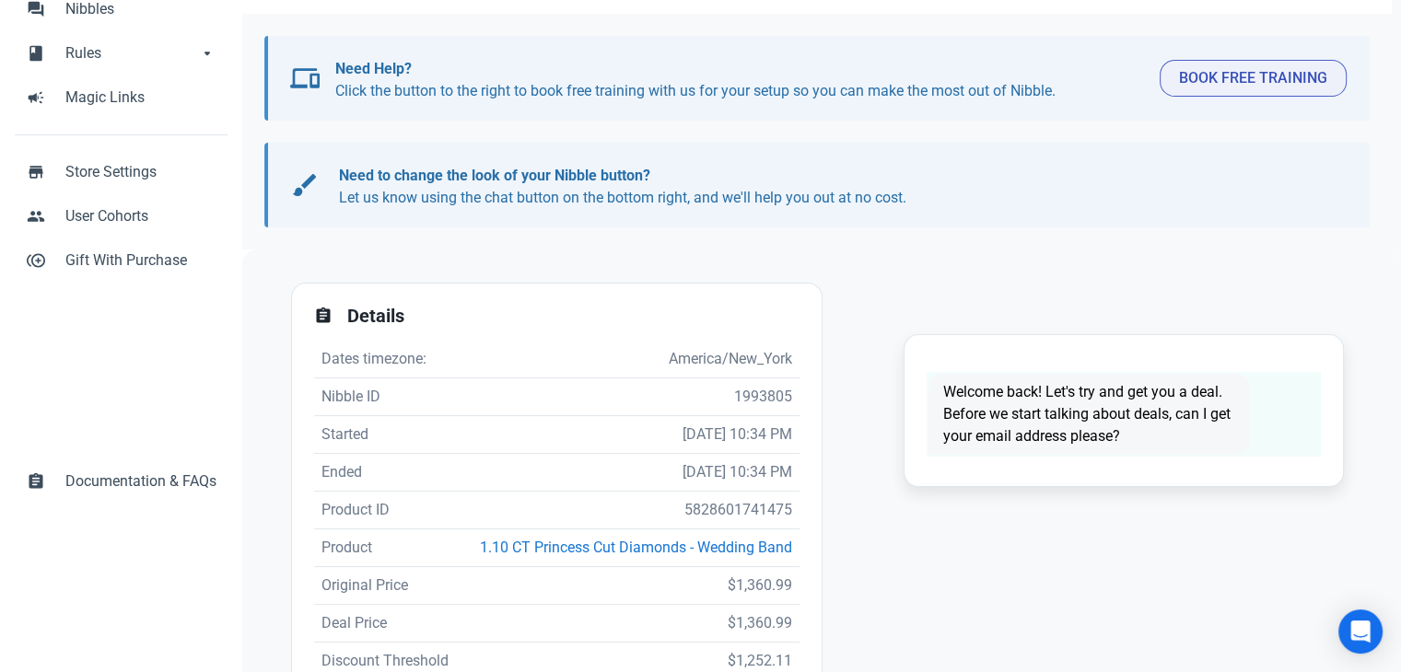
scroll to position [276, 0]
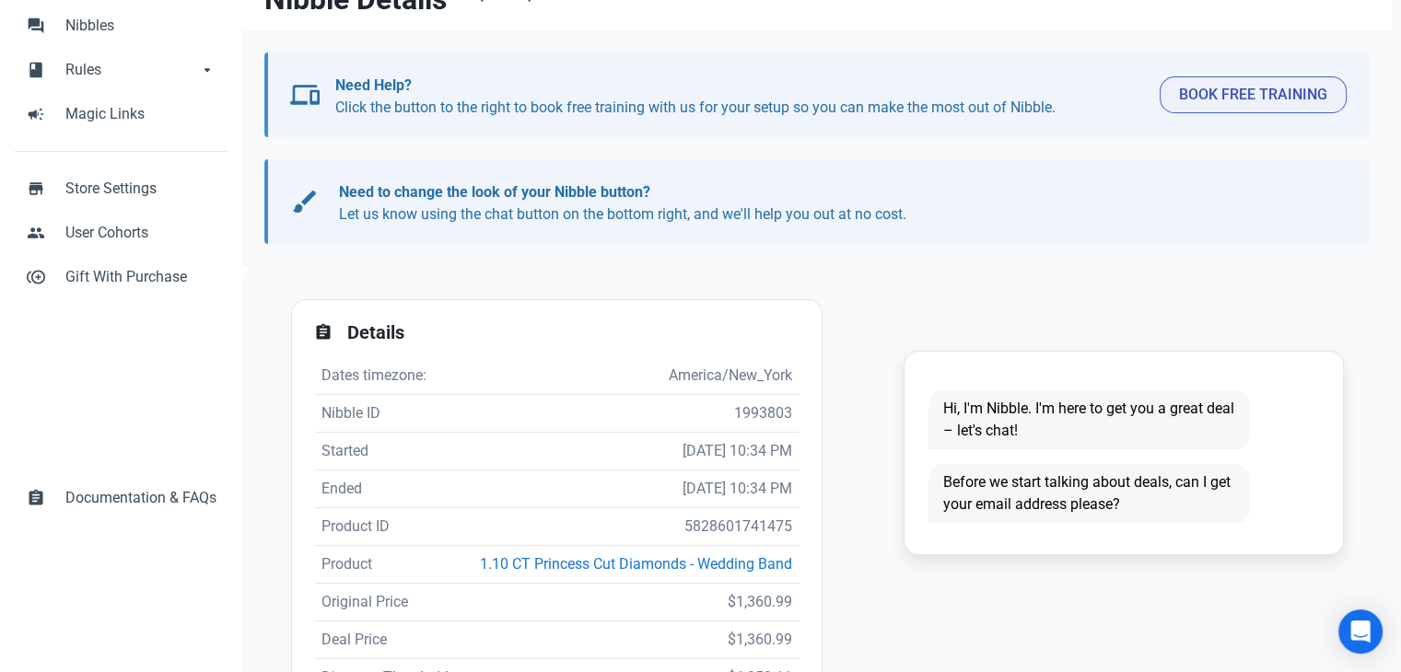
scroll to position [368, 0]
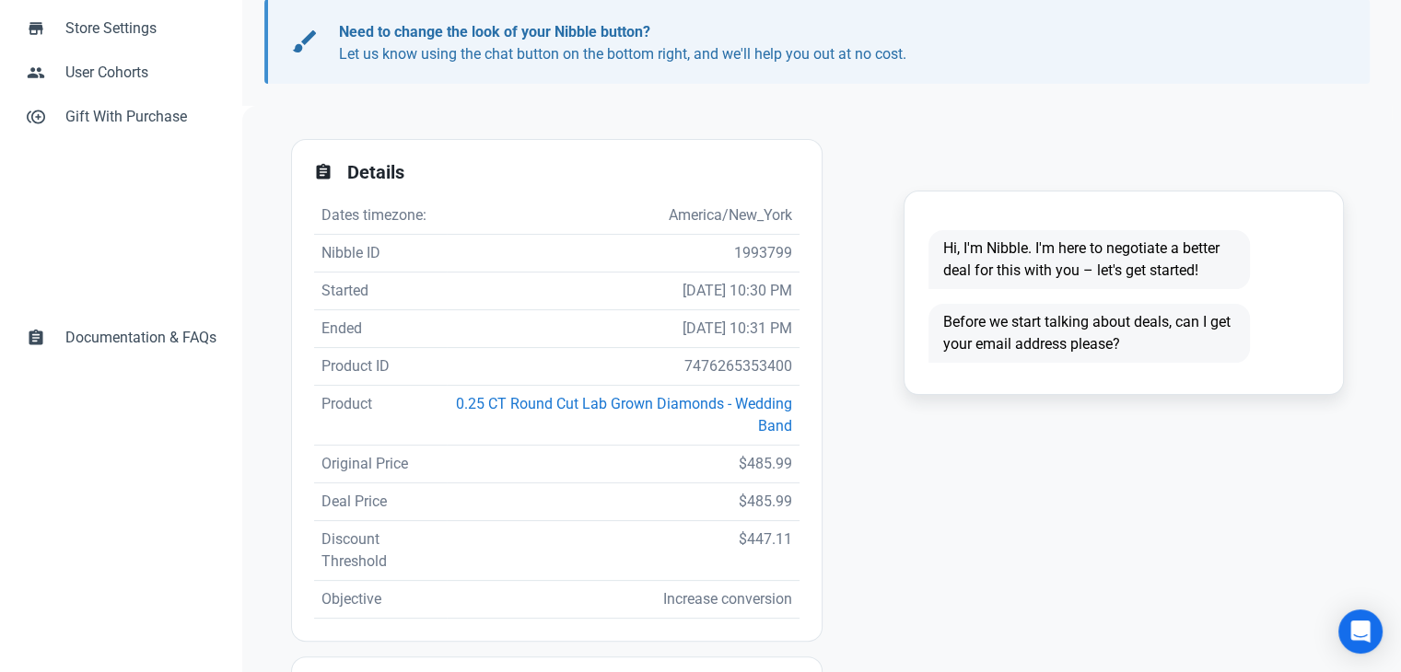
scroll to position [184, 0]
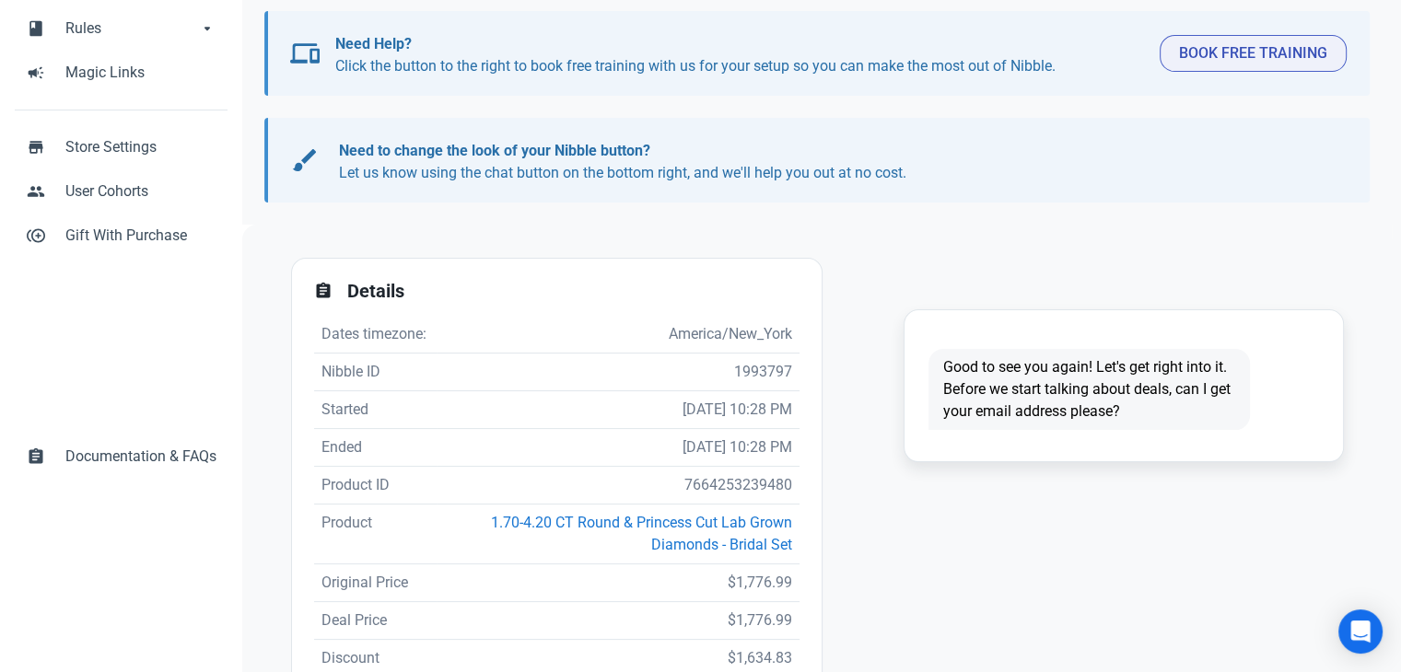
scroll to position [184, 0]
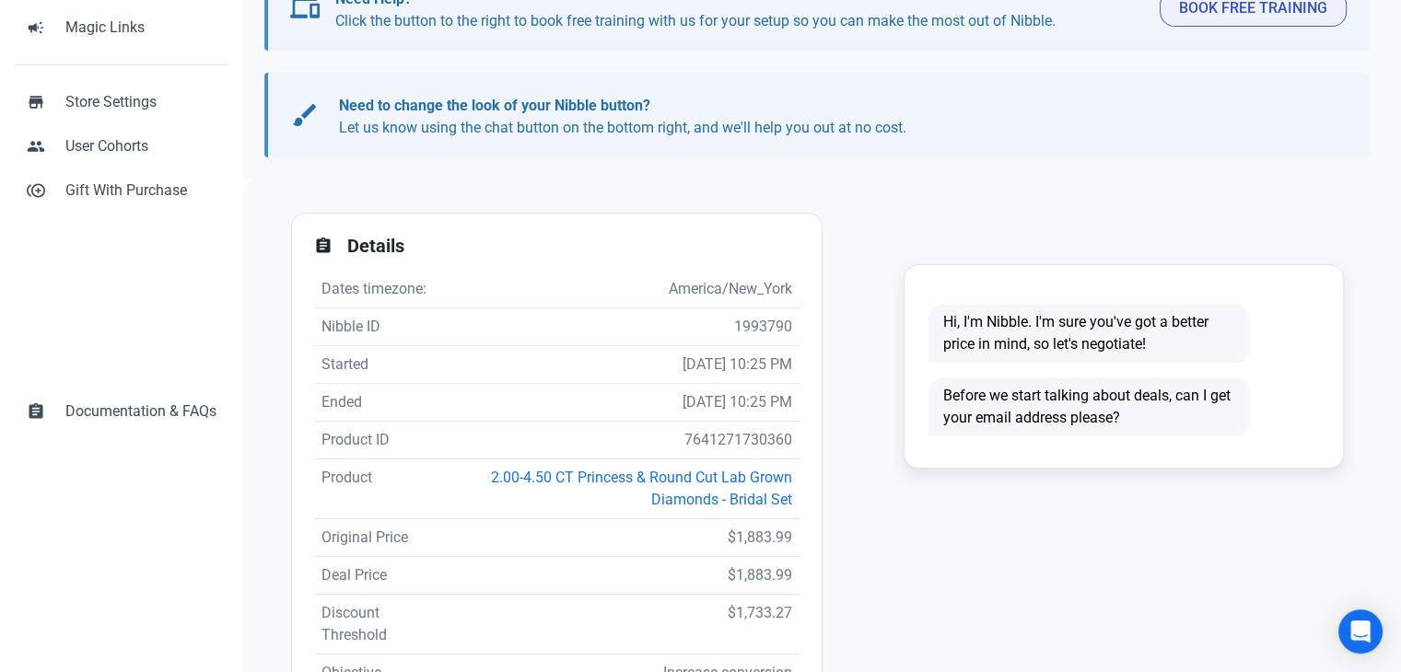
scroll to position [276, 0]
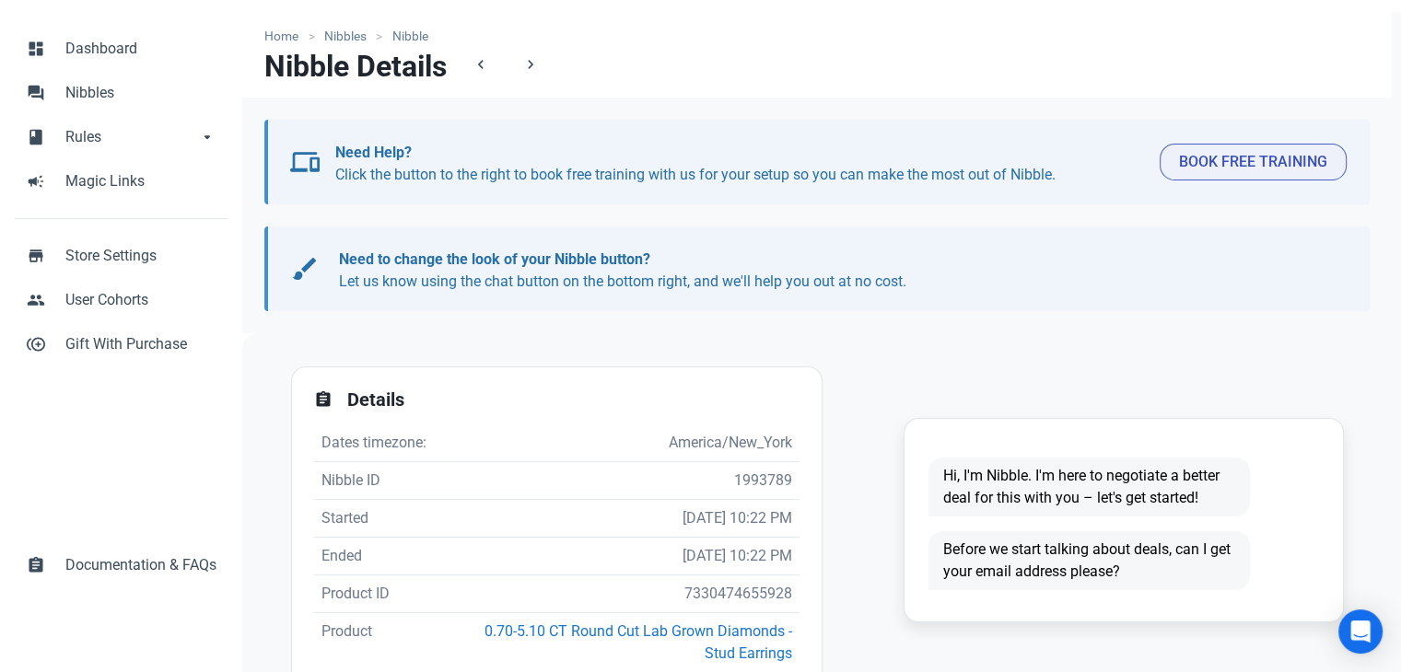
scroll to position [184, 0]
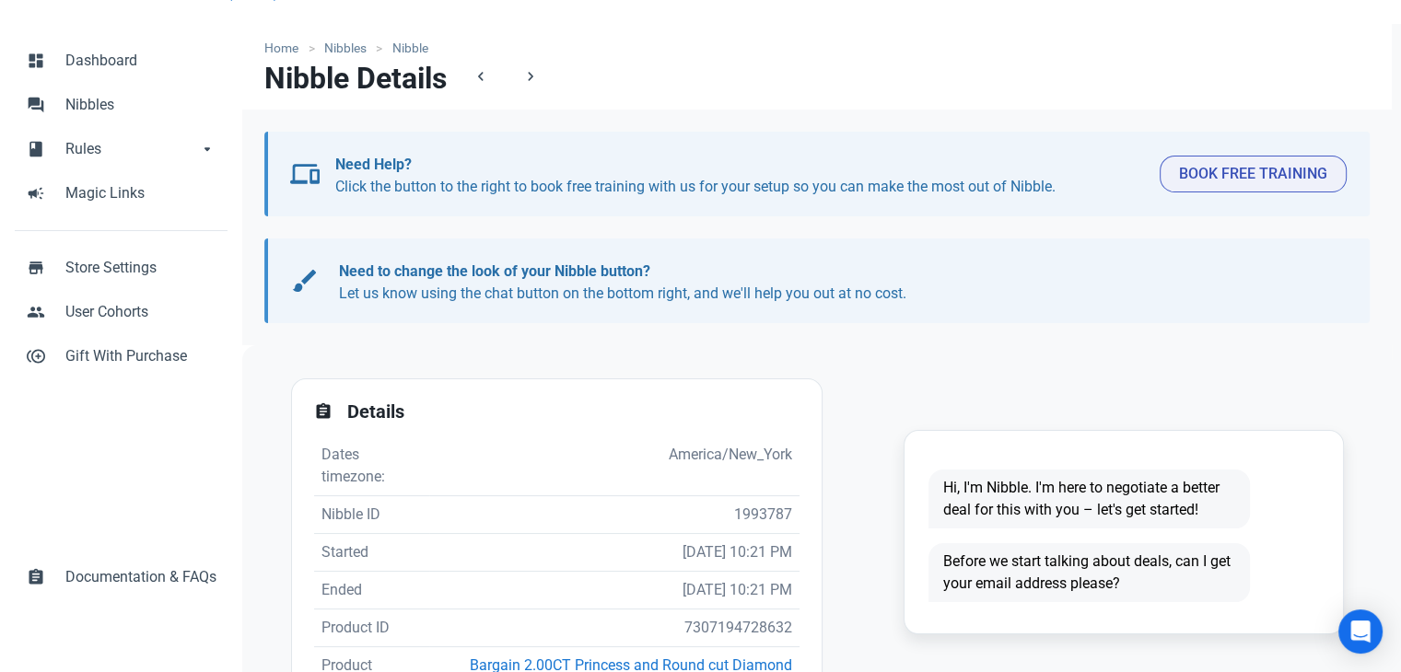
scroll to position [184, 0]
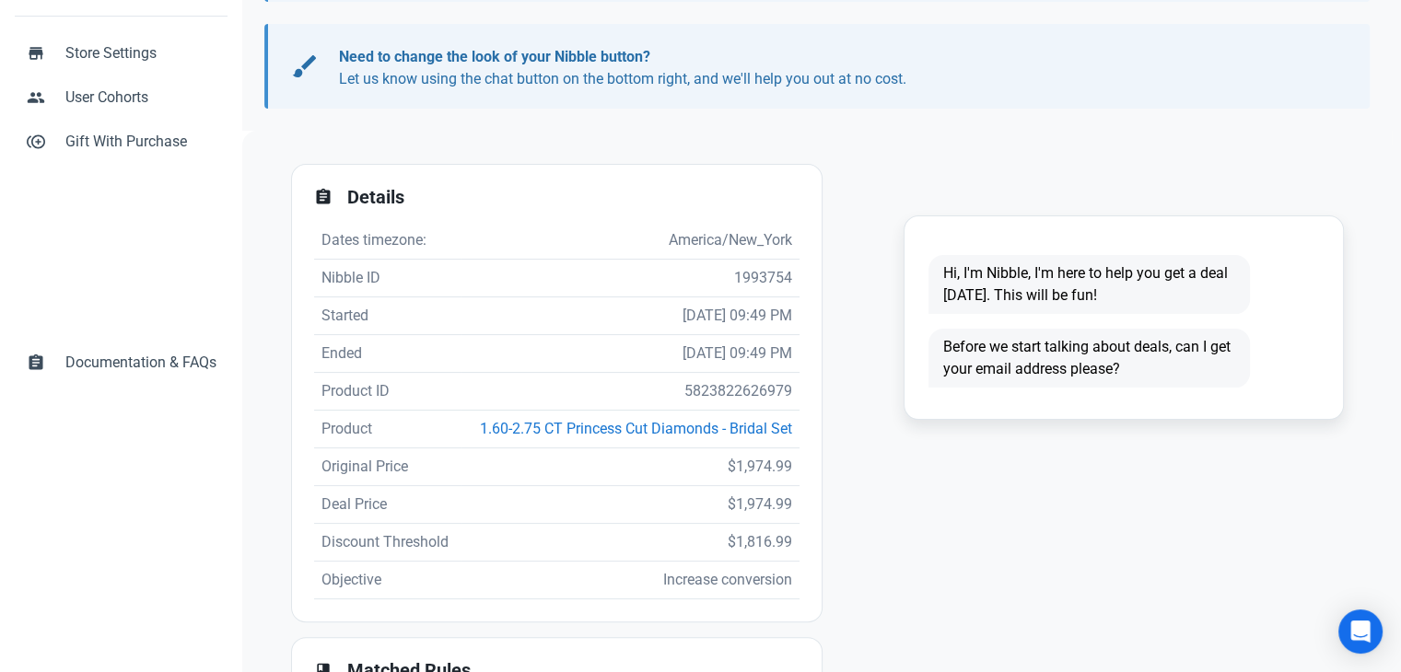
scroll to position [276, 0]
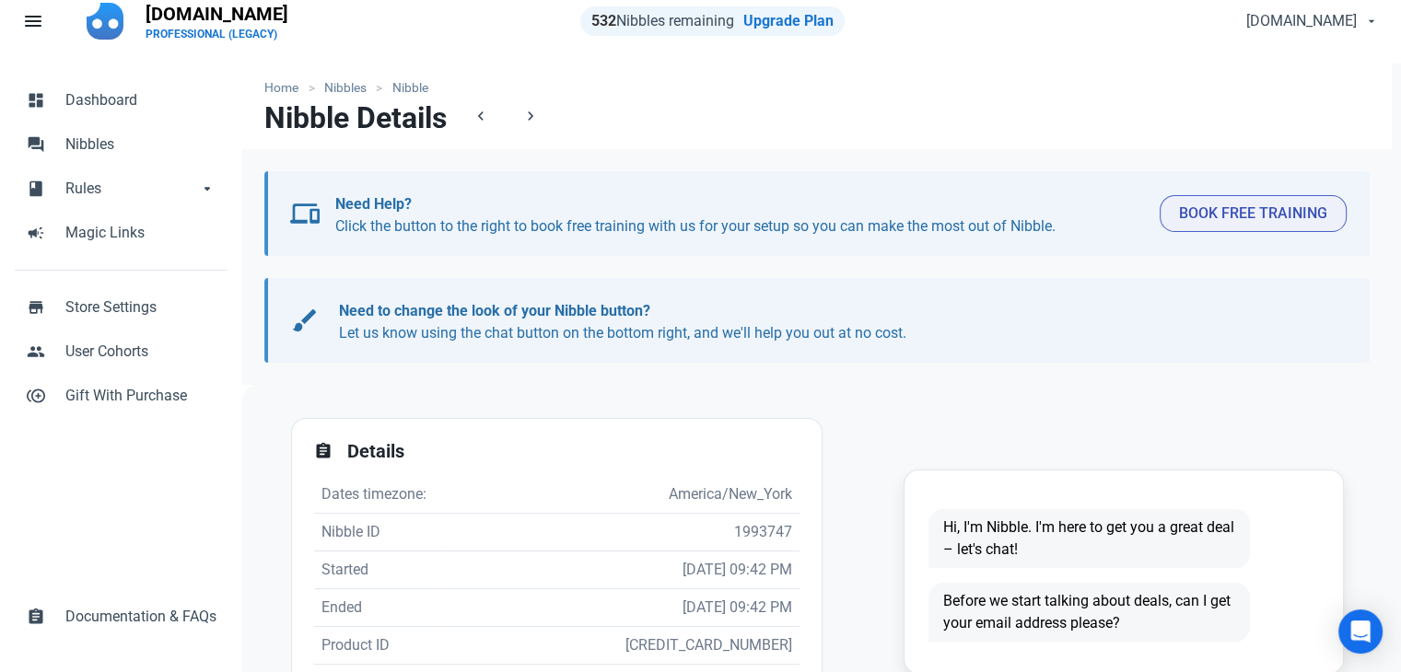
scroll to position [461, 0]
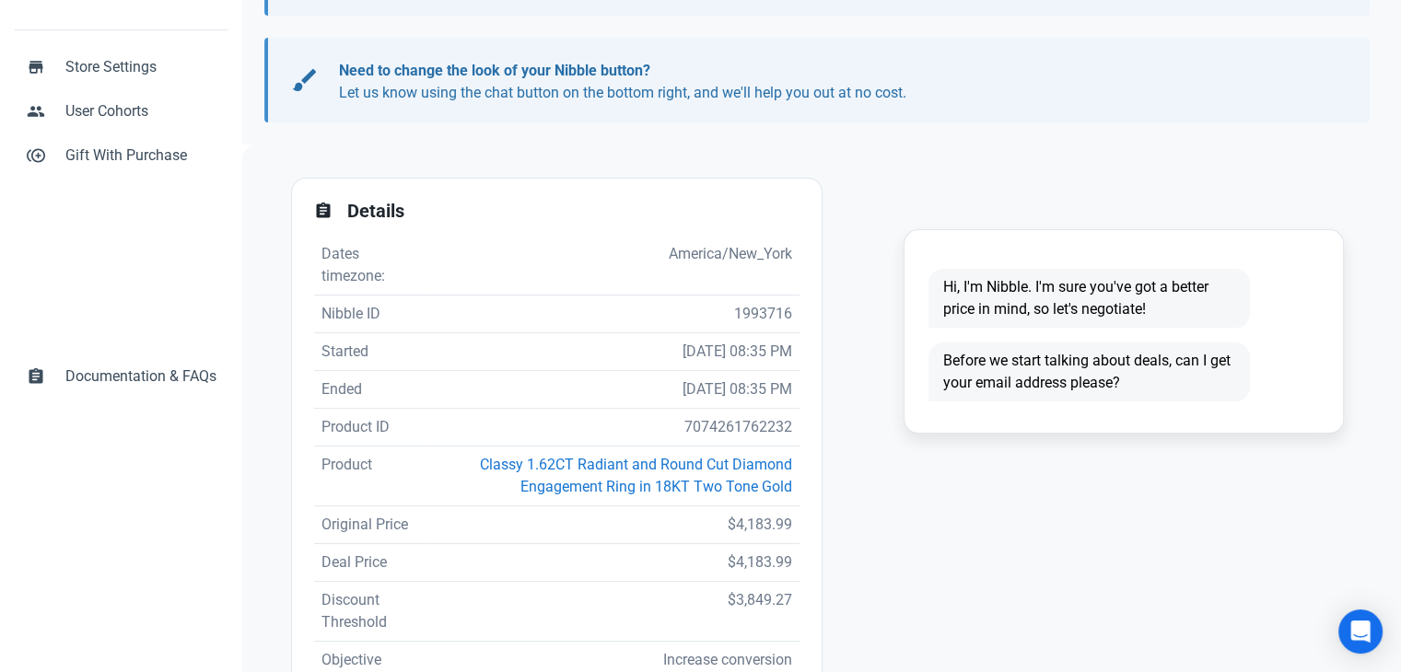
scroll to position [368, 0]
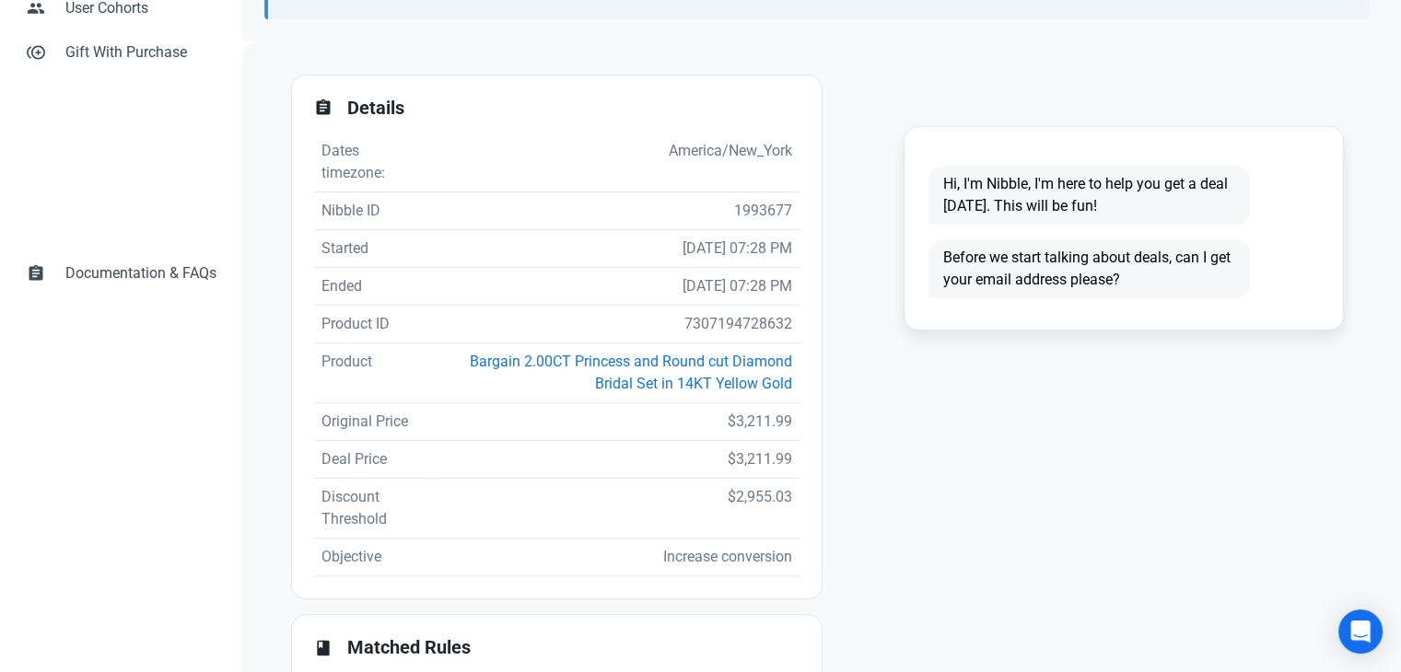
scroll to position [368, 0]
